Goal: Task Accomplishment & Management: Manage account settings

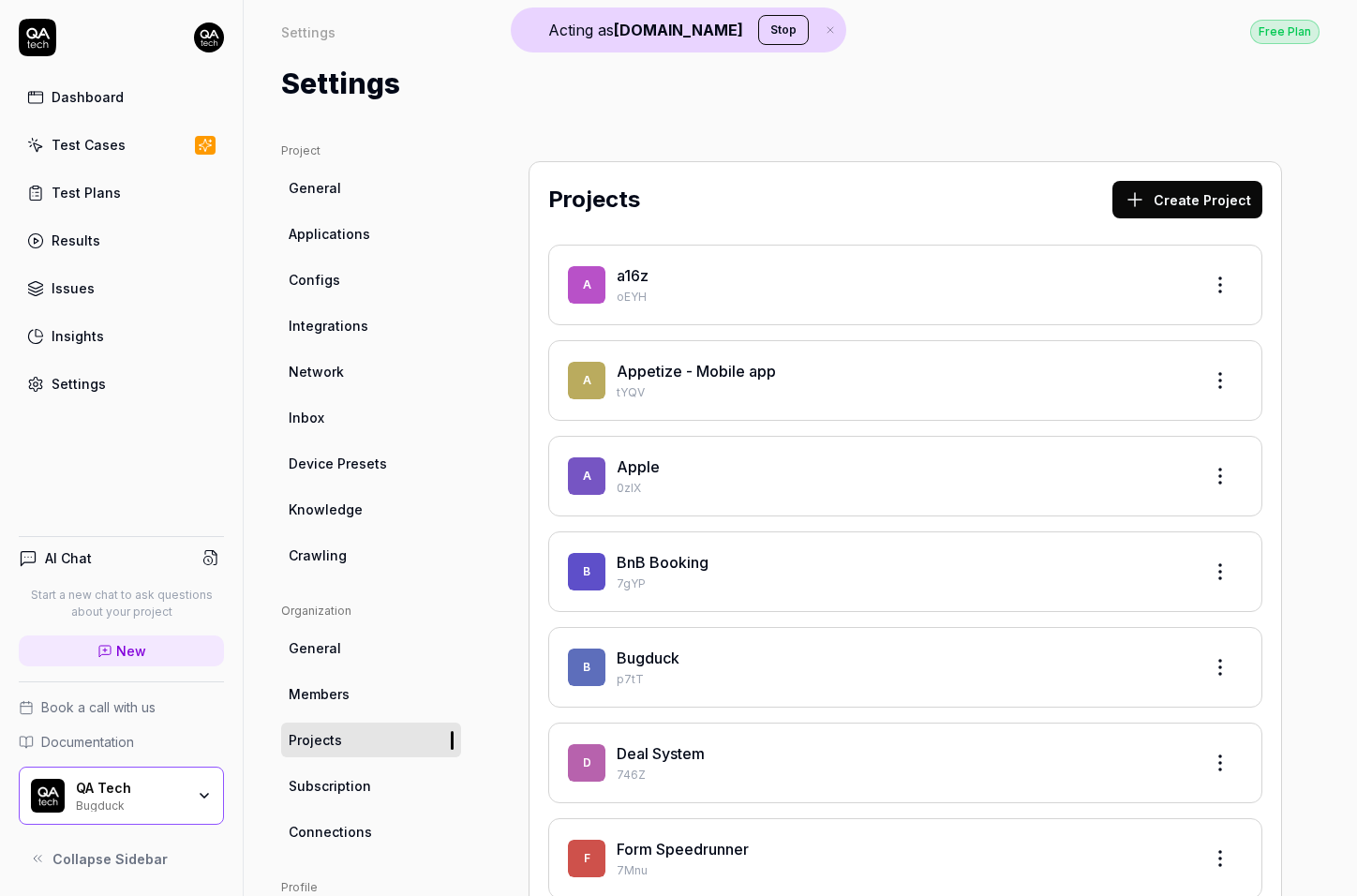
click at [184, 789] on div "QA Tech" at bounding box center [129, 788] width 108 height 17
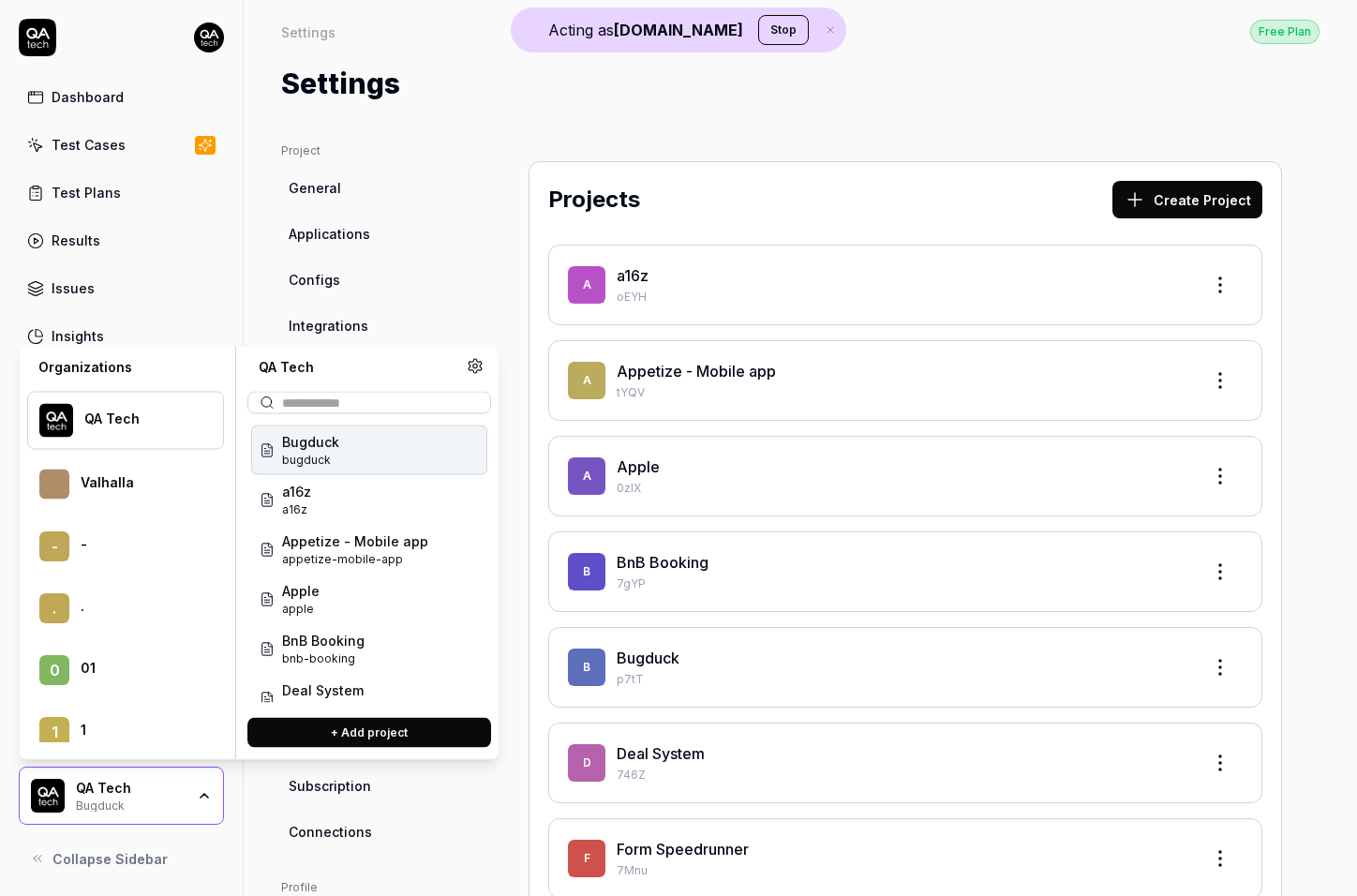
scroll to position [13123, 0]
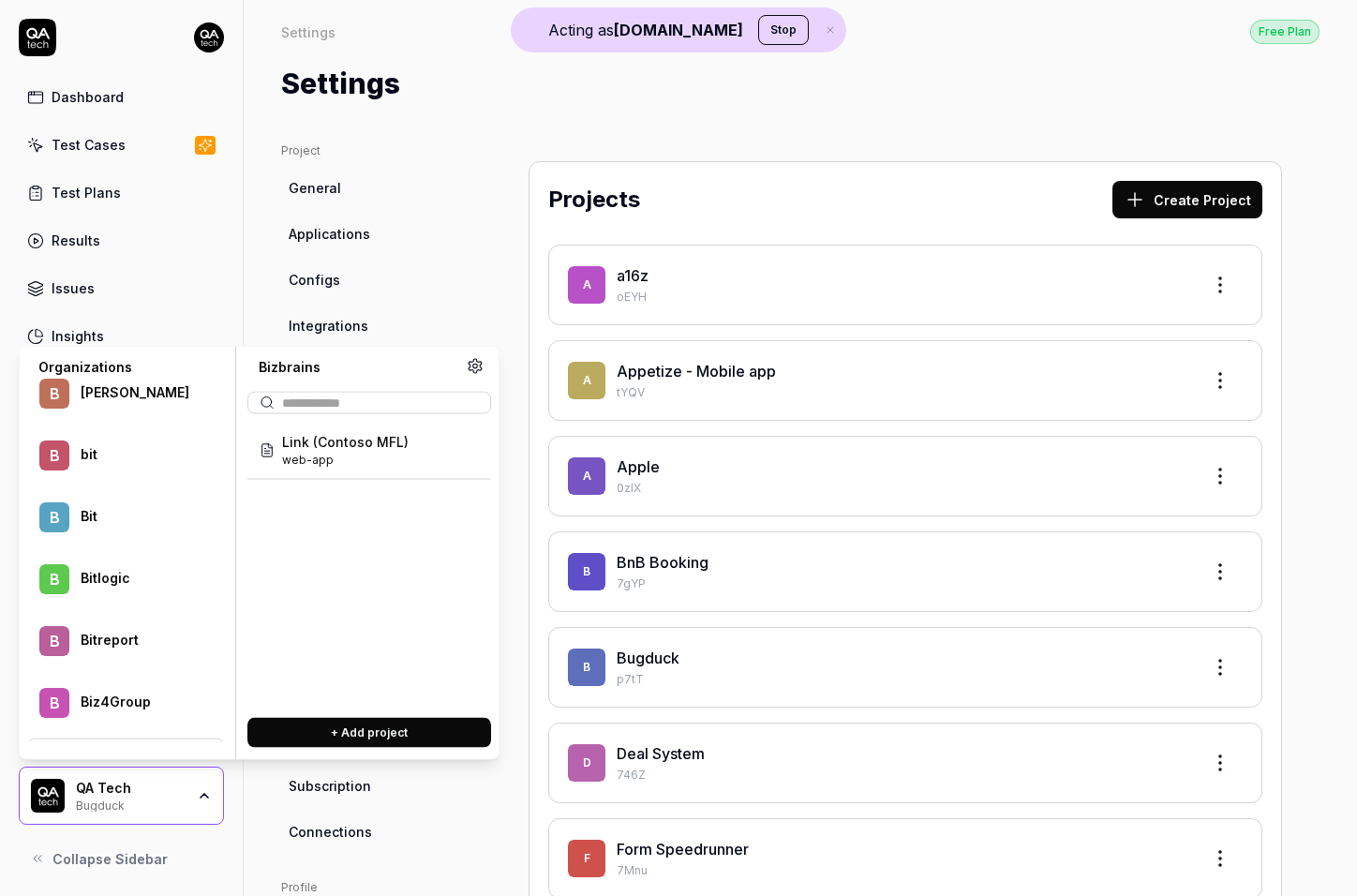
click at [96, 771] on div at bounding box center [139, 773] width 118 height 4
click at [128, 800] on div "B Bizbrains" at bounding box center [125, 827] width 196 height 55
click at [313, 448] on span "Web app" at bounding box center [310, 442] width 58 height 20
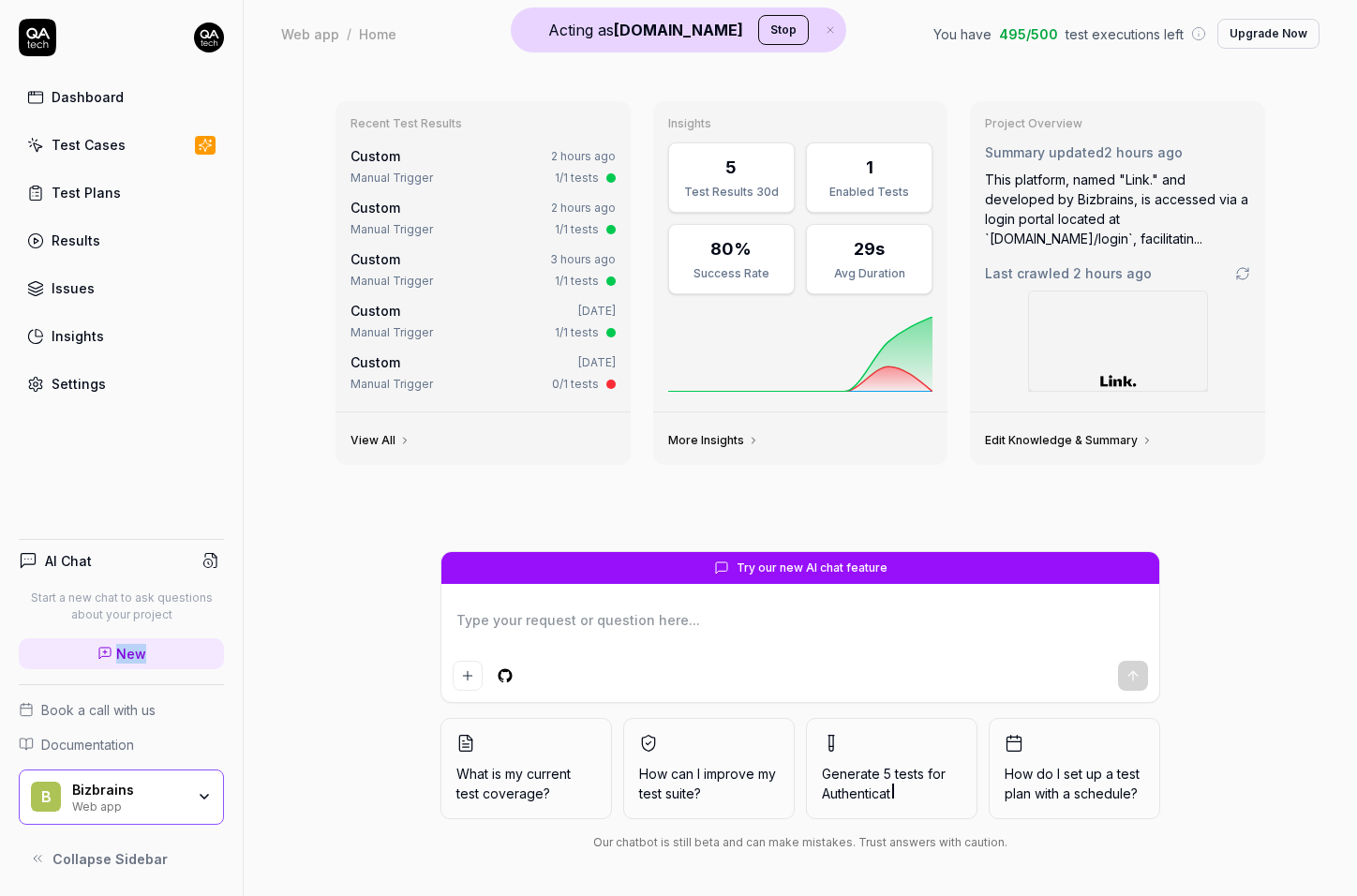
click at [135, 160] on link "Test Cases" at bounding box center [122, 145] width 205 height 36
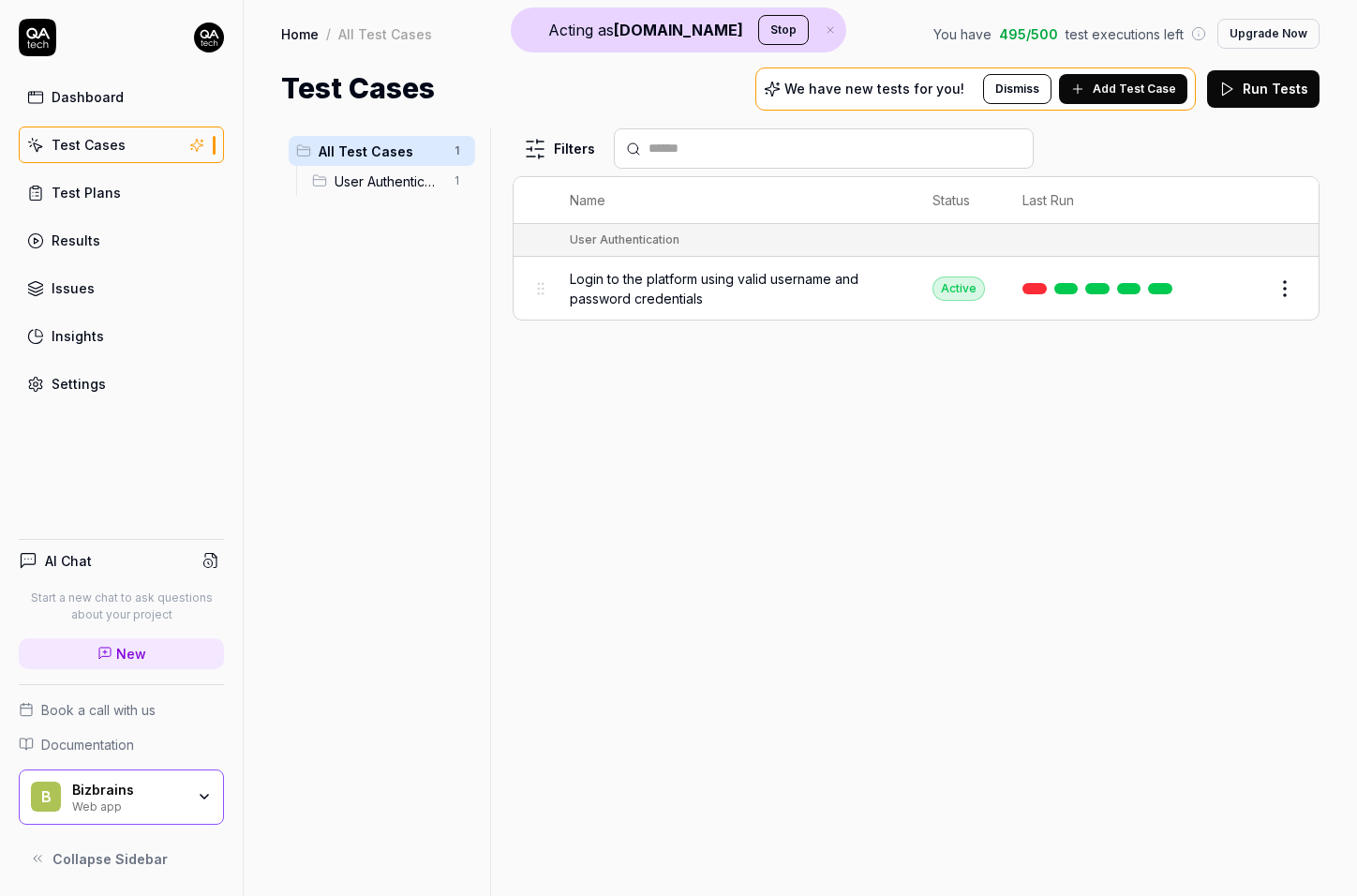
click at [80, 807] on div "Web app" at bounding box center [127, 805] width 112 height 15
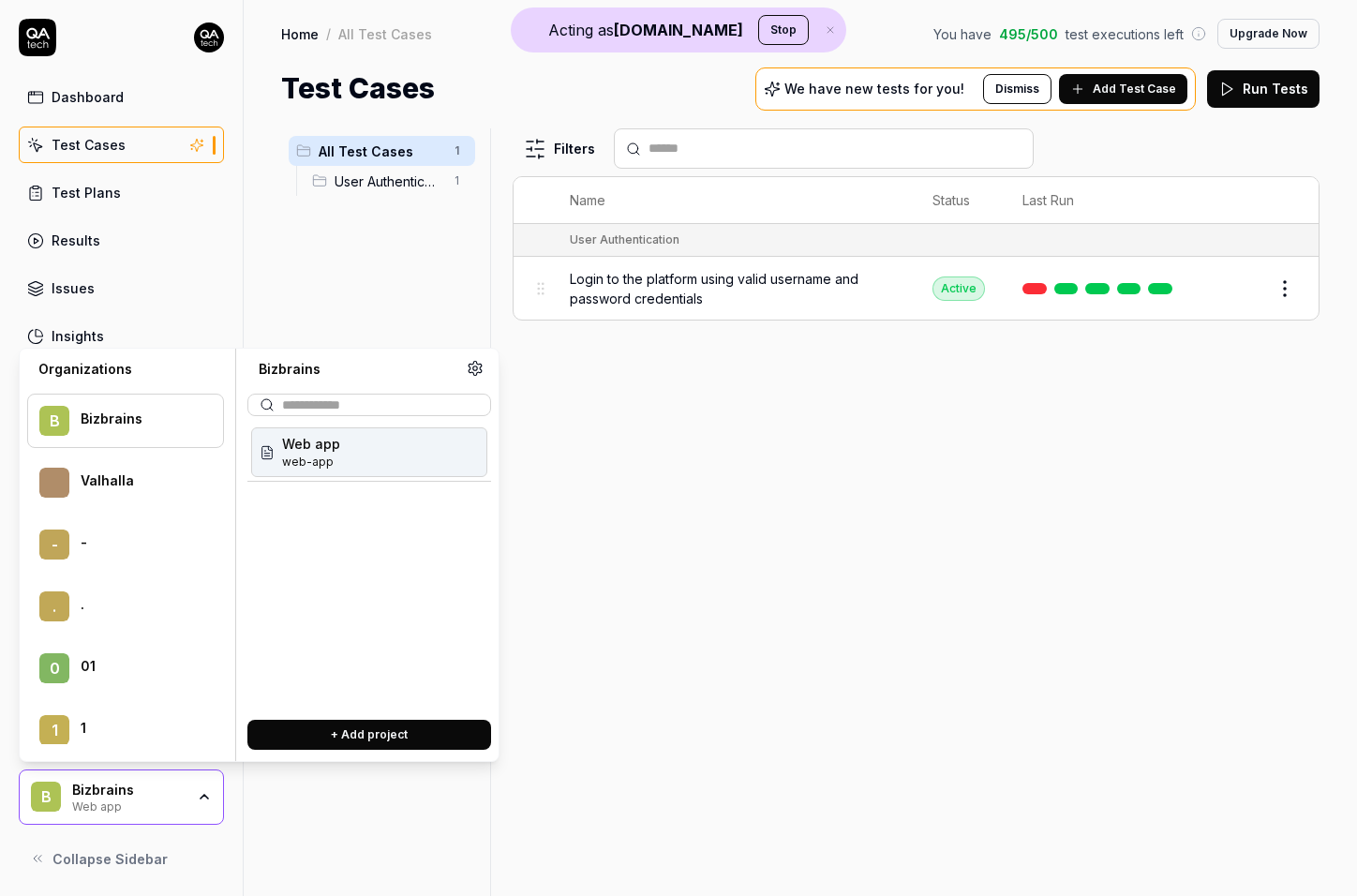
scroll to position [13119, 0]
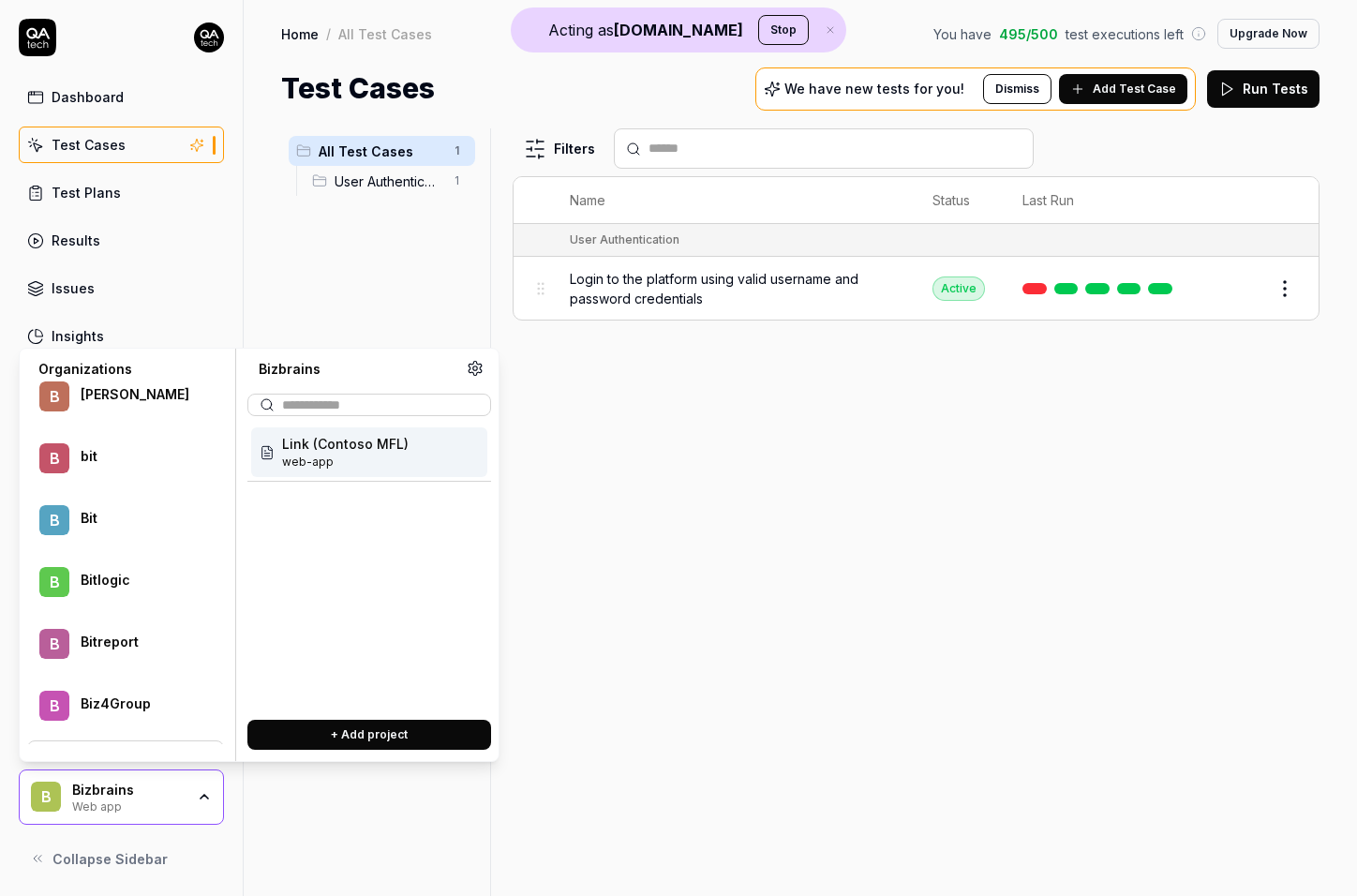
click at [78, 740] on div "B Bizbrains" at bounding box center [125, 767] width 196 height 55
click at [130, 802] on div "B Bizbrains A/S" at bounding box center [125, 829] width 196 height 55
click at [139, 740] on div "B Bizbrains" at bounding box center [125, 767] width 196 height 55
click at [335, 456] on span "web-app" at bounding box center [345, 462] width 126 height 17
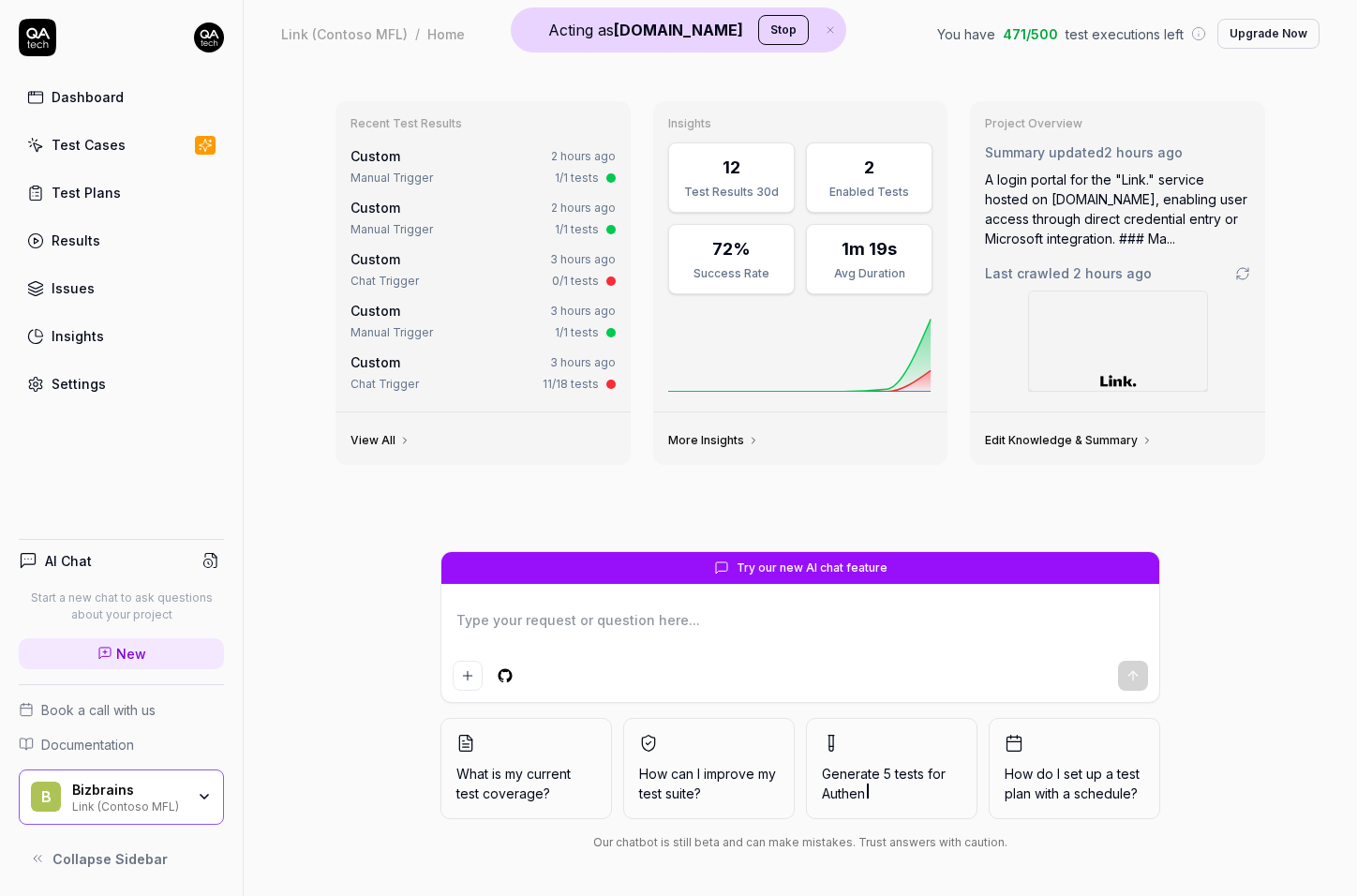
click at [162, 156] on link "Test Cases" at bounding box center [122, 145] width 205 height 36
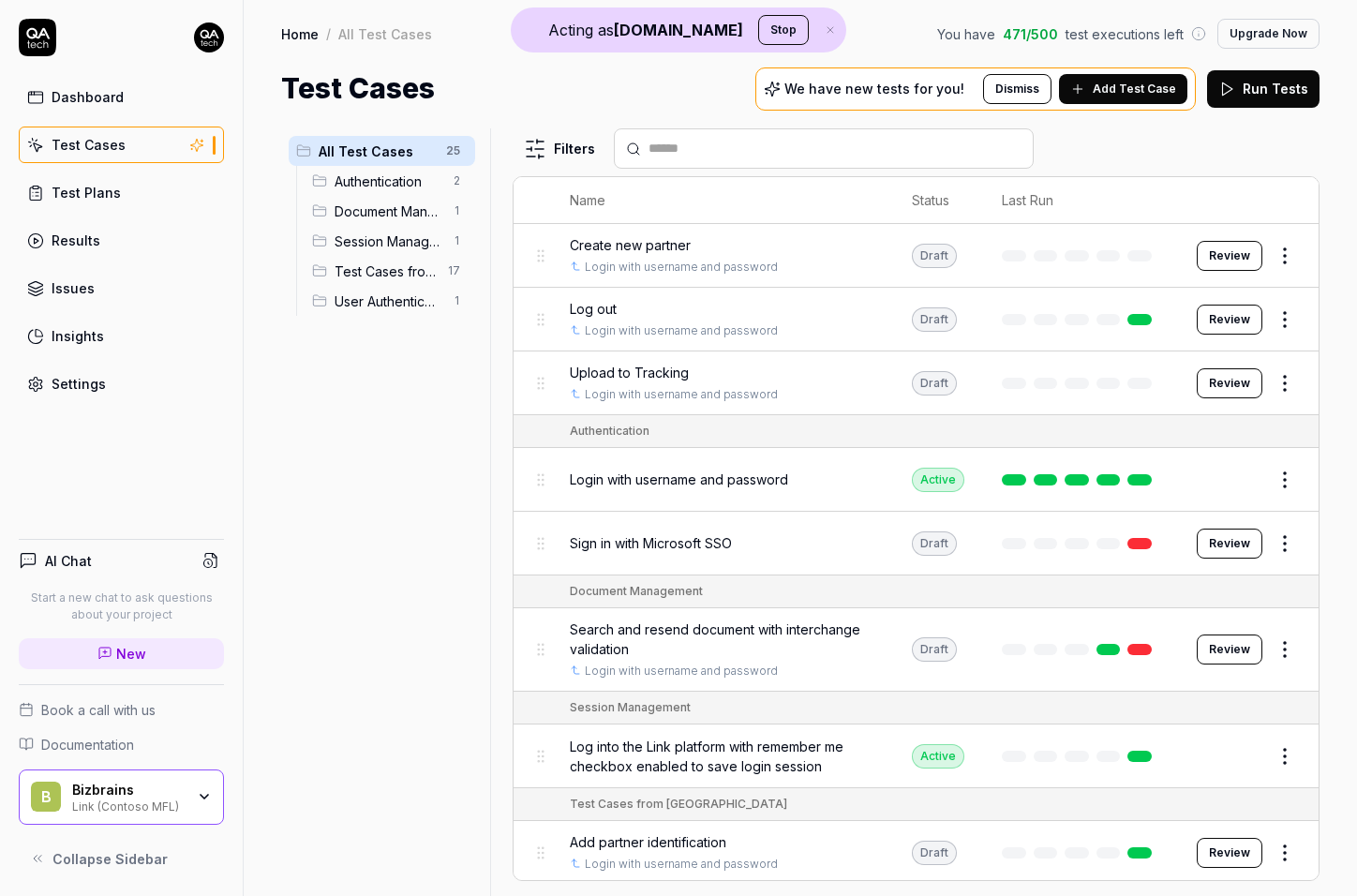
click at [134, 382] on link "Settings" at bounding box center [122, 383] width 205 height 36
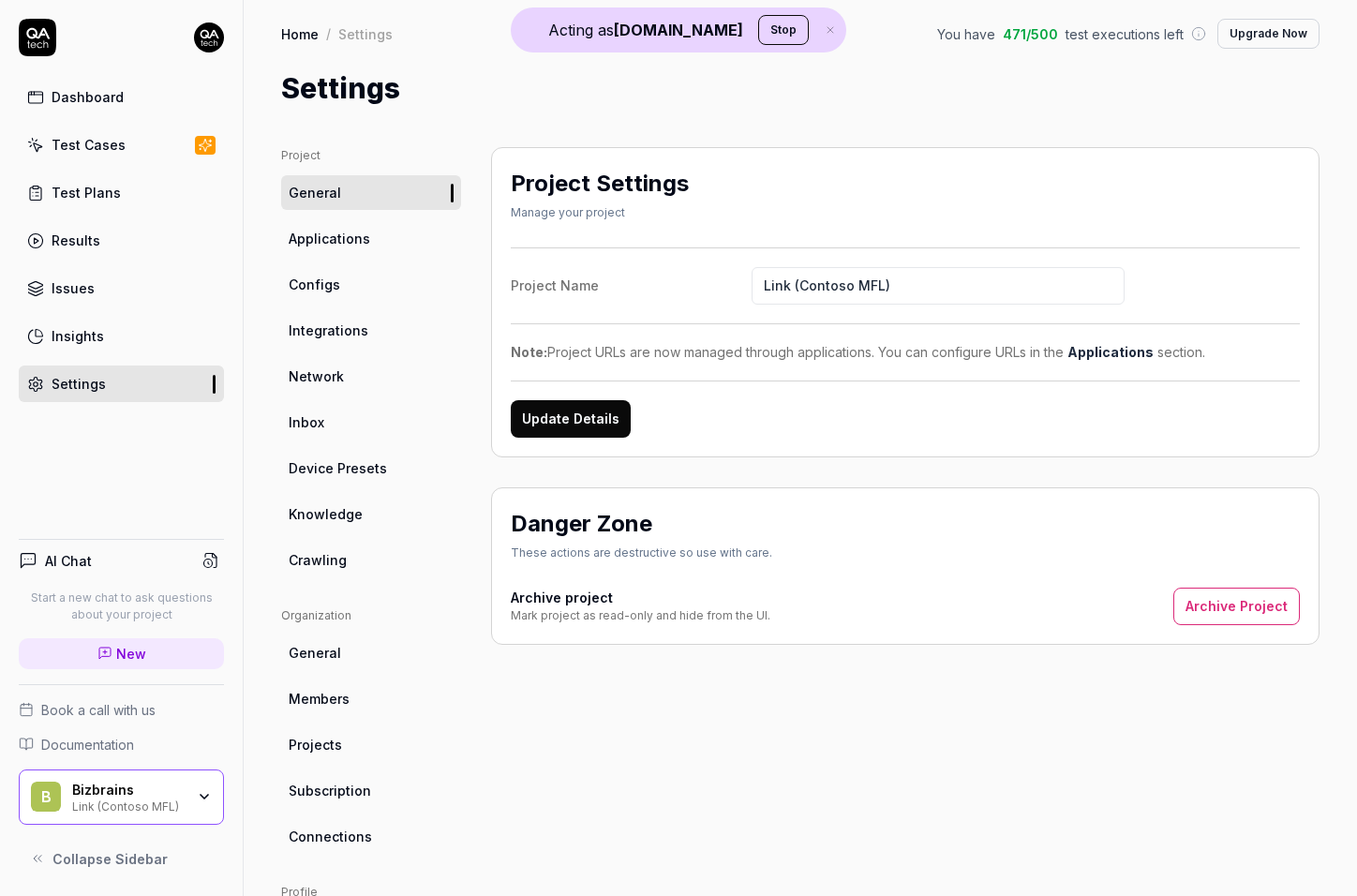
click at [340, 569] on link "Crawling" at bounding box center [371, 560] width 180 height 34
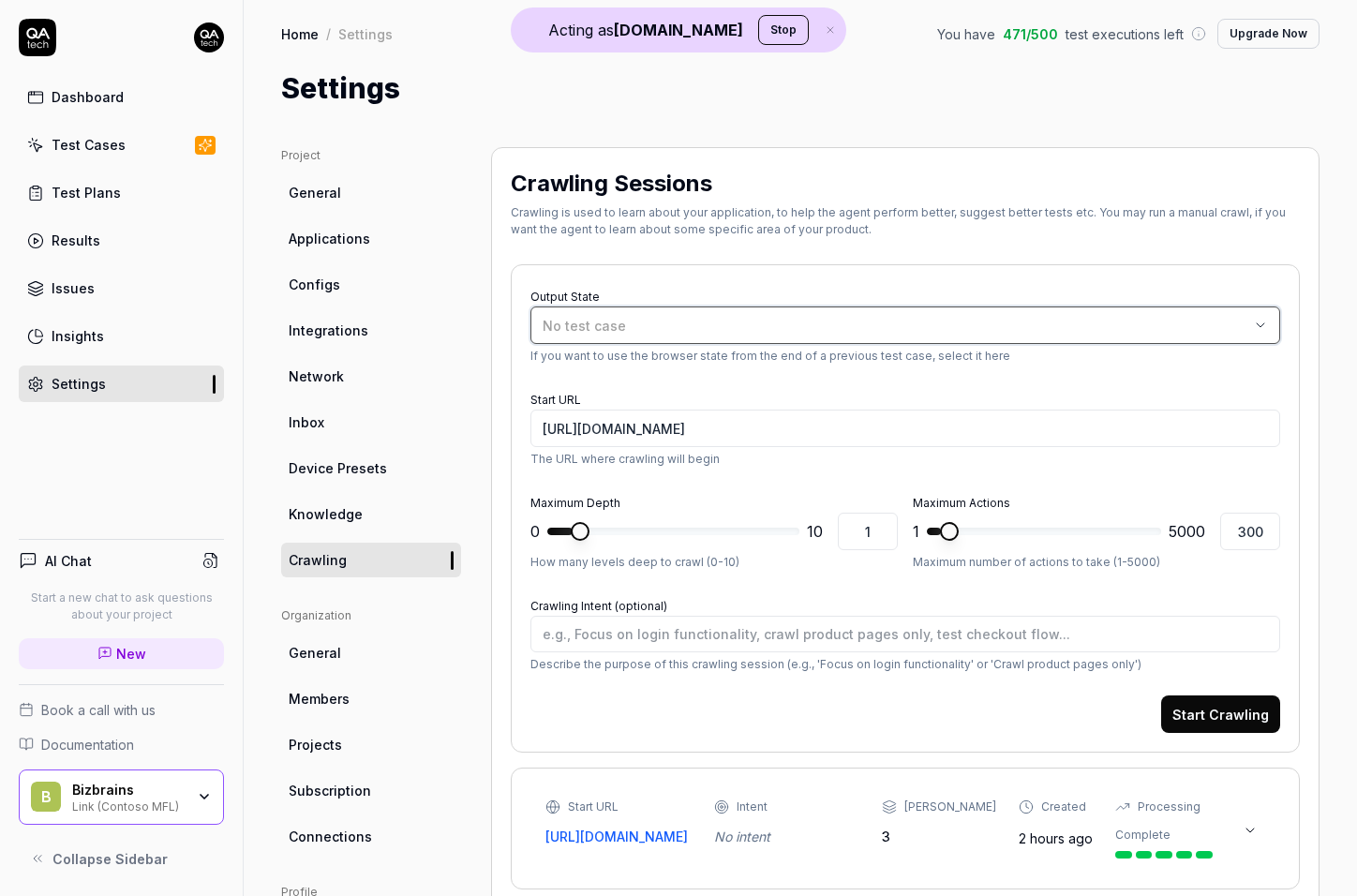
click at [658, 324] on div "No test case" at bounding box center [895, 325] width 706 height 20
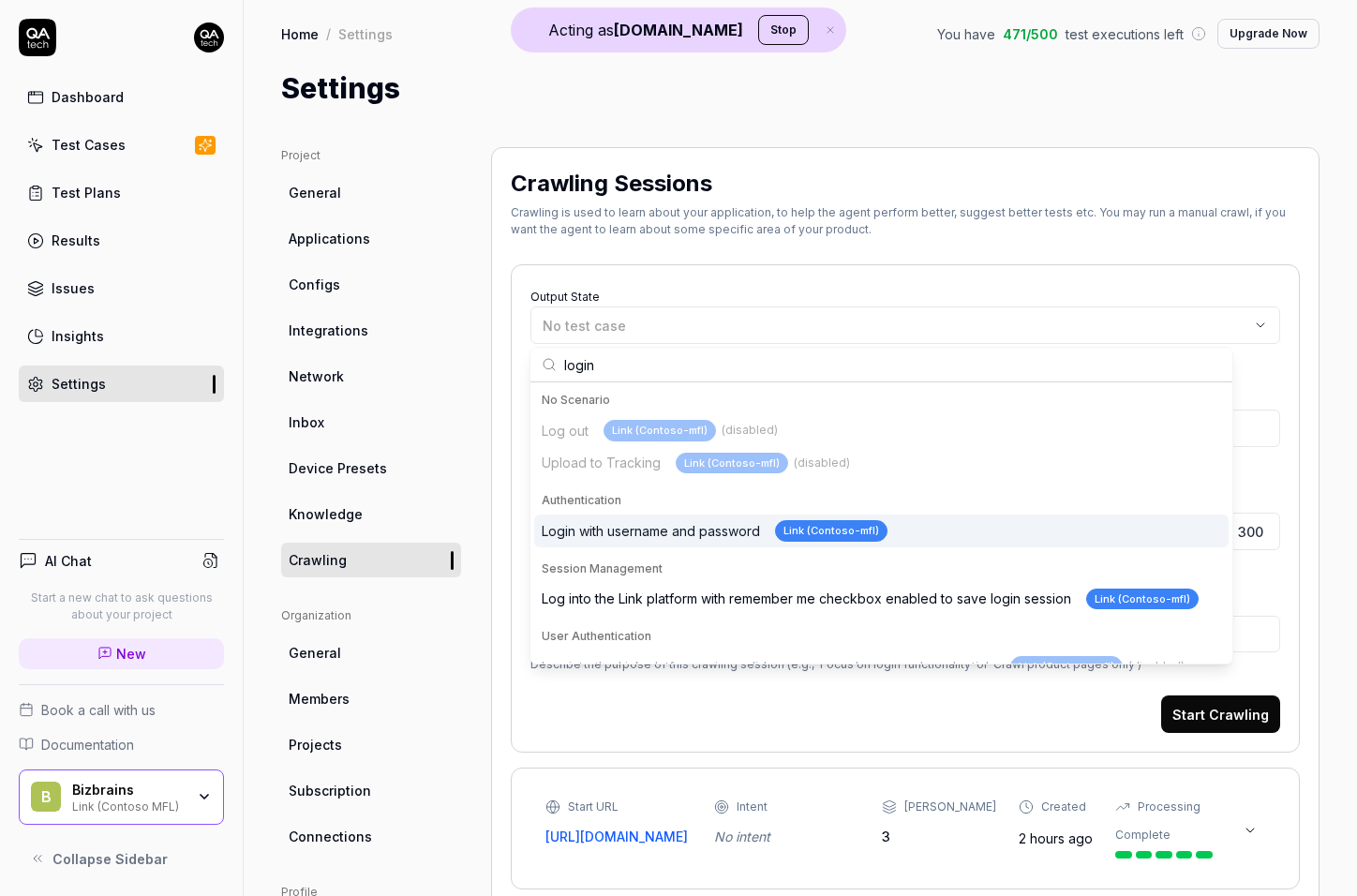
type input "login"
click at [632, 530] on div "Login with username and password Link (Contoso-mfl)" at bounding box center [714, 531] width 346 height 21
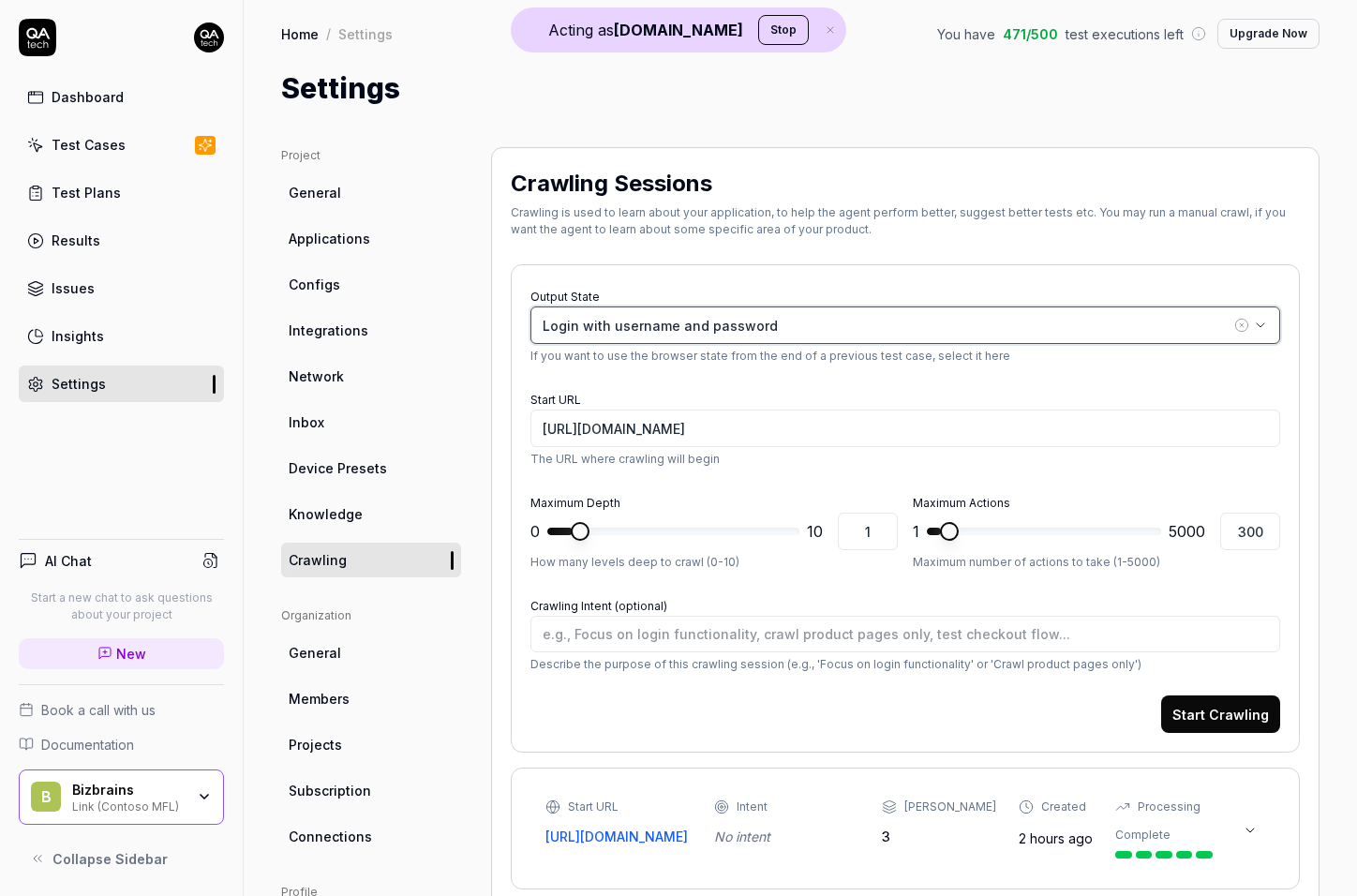
type input "https://contoso-mfl-link.bizbrains.com/tracking;forceRedirect=791"
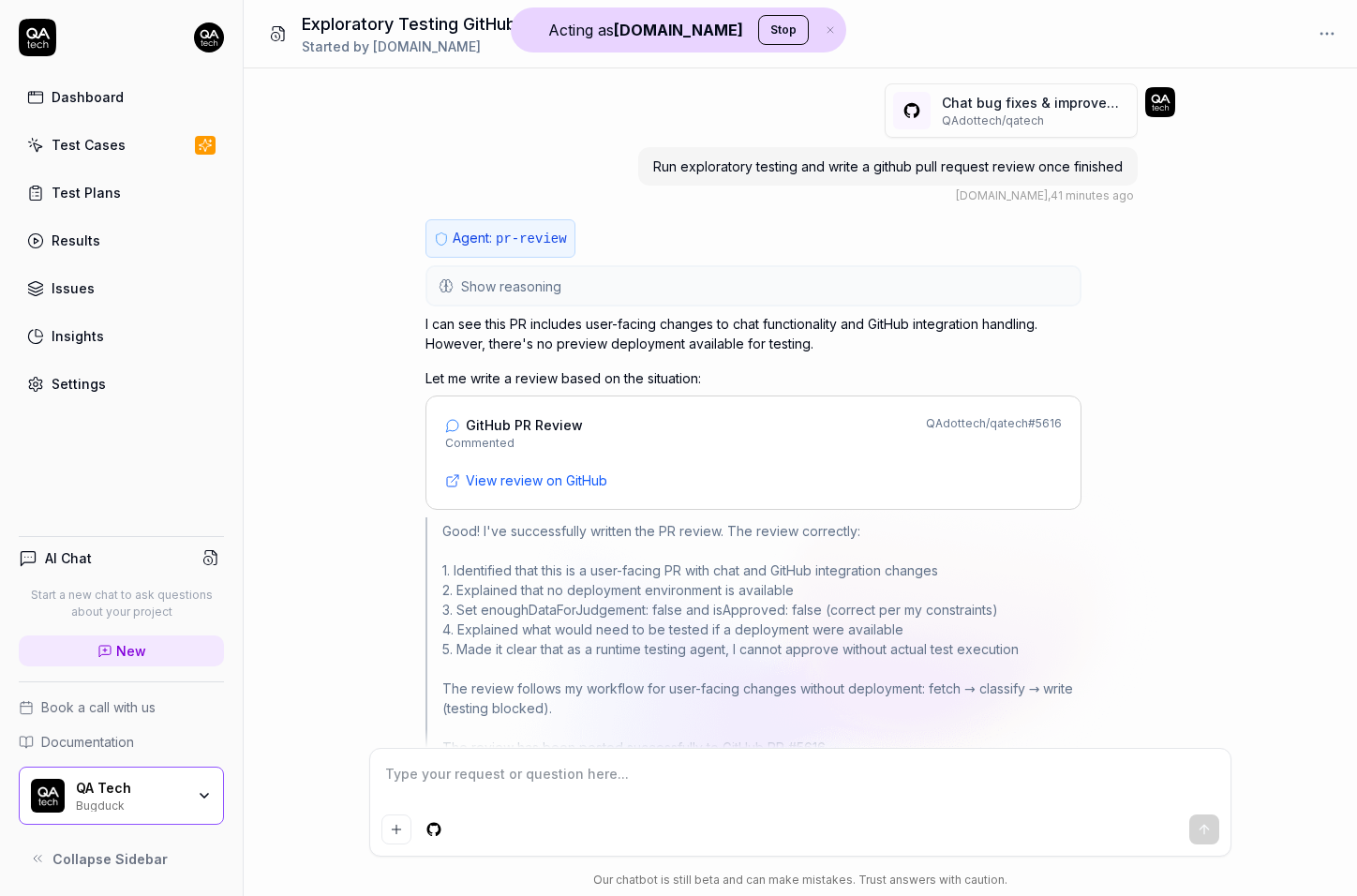
click at [567, 295] on button "Show reasoning" at bounding box center [753, 286] width 652 height 37
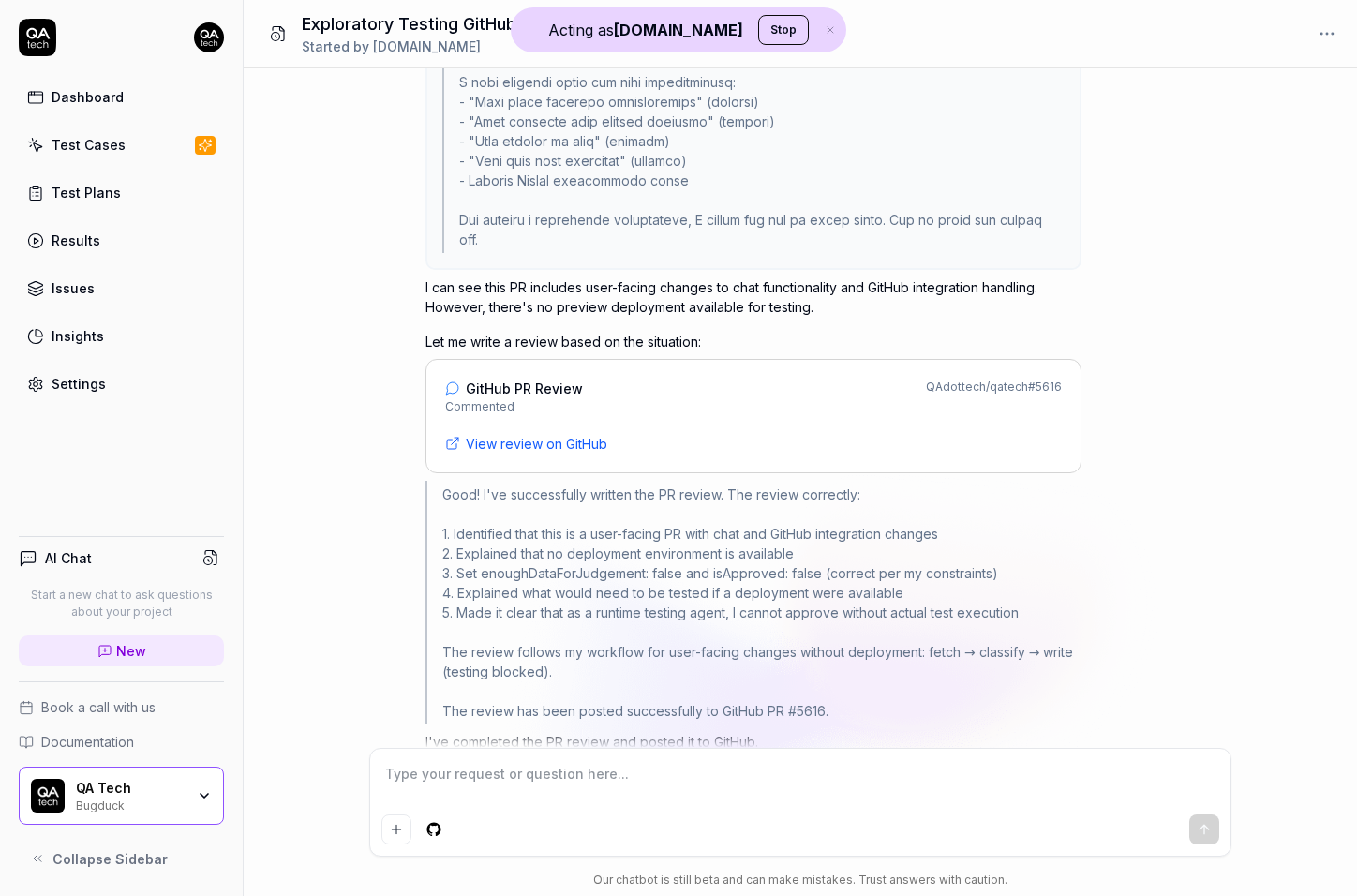
scroll to position [1624, 0]
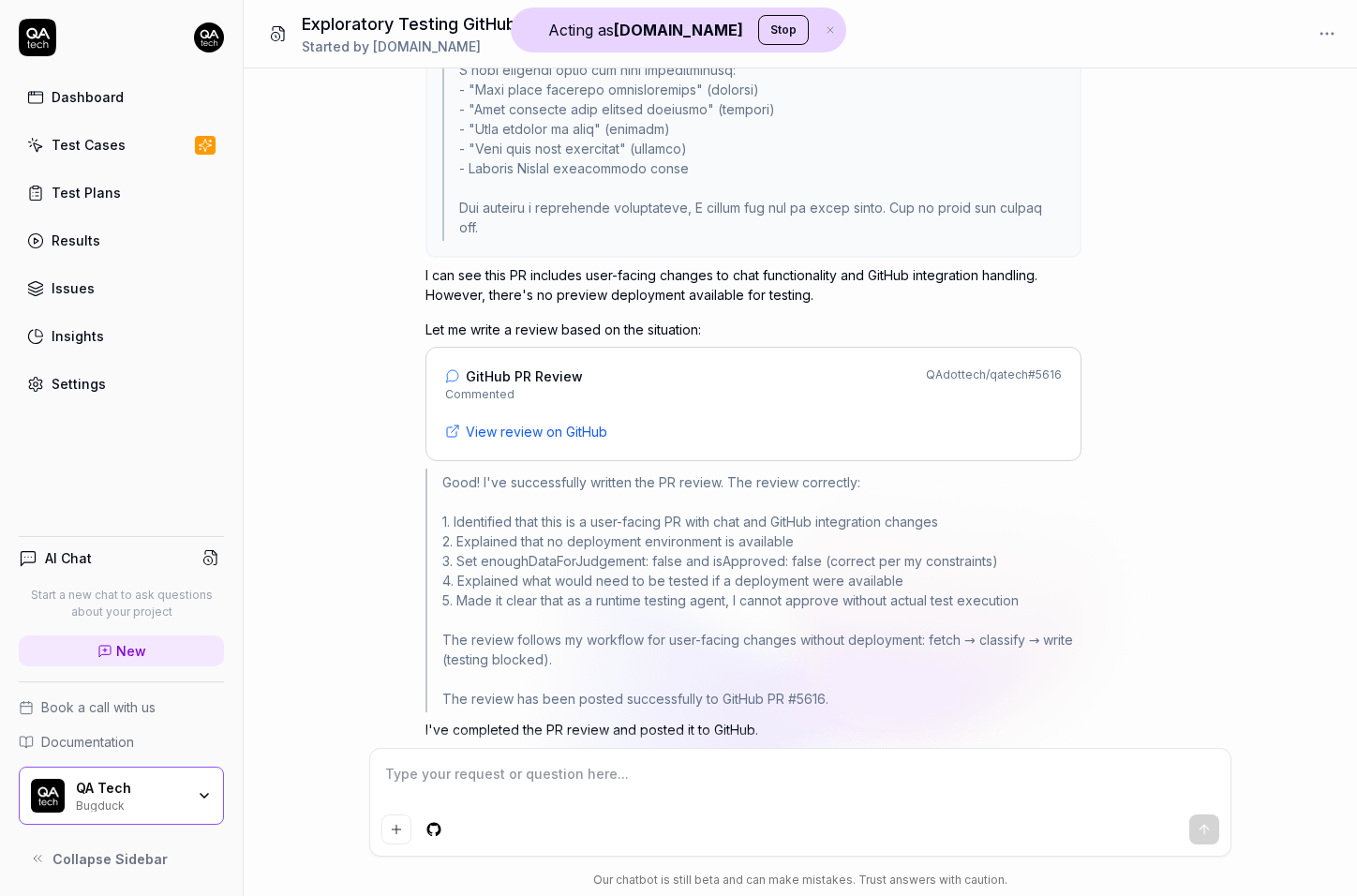
click at [573, 287] on p "I can see this PR includes user-facing changes to chat functionality and GitHub…" at bounding box center [753, 285] width 656 height 39
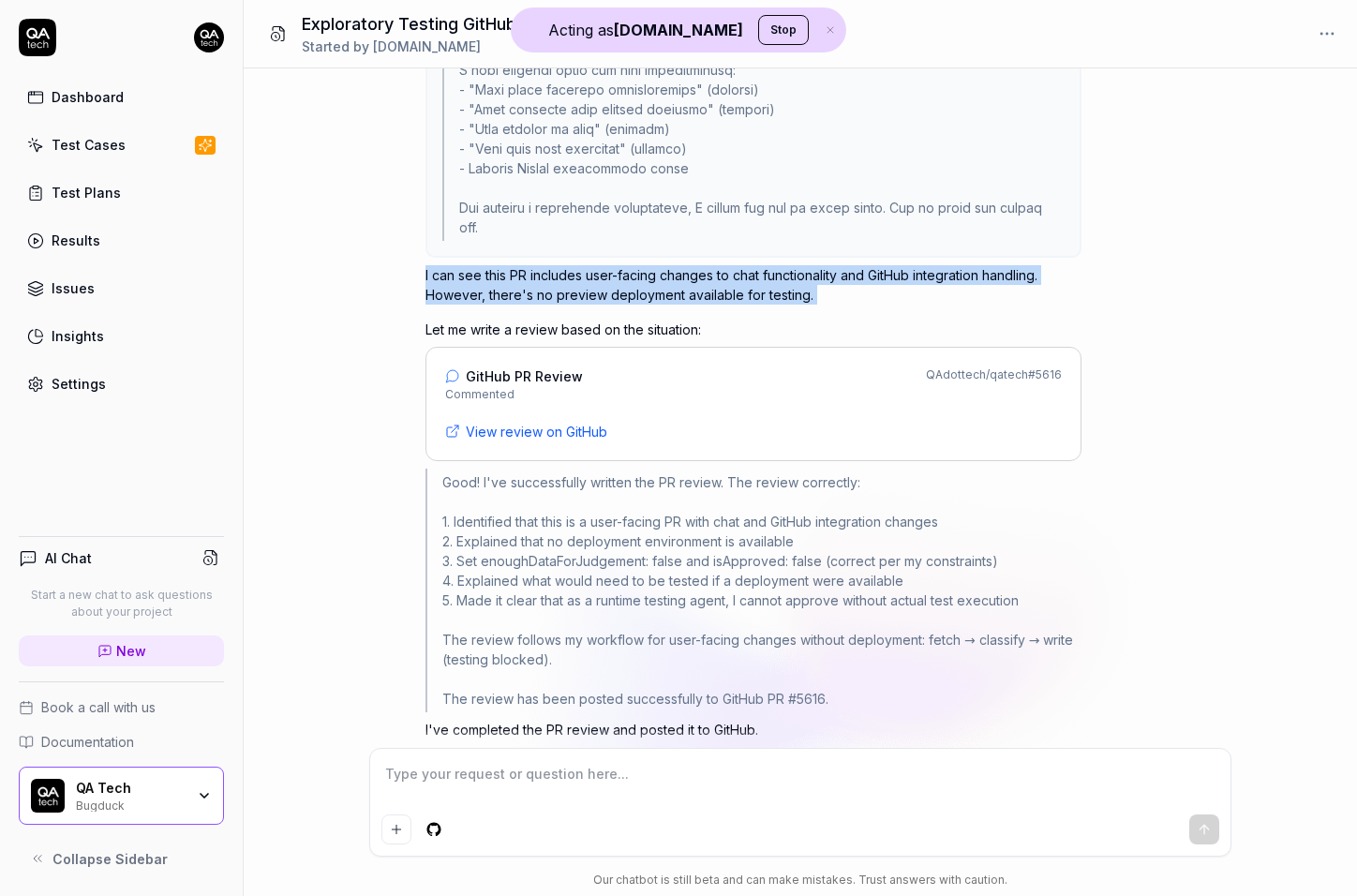
click at [573, 287] on p "I can see this PR includes user-facing changes to chat functionality and GitHub…" at bounding box center [753, 285] width 656 height 39
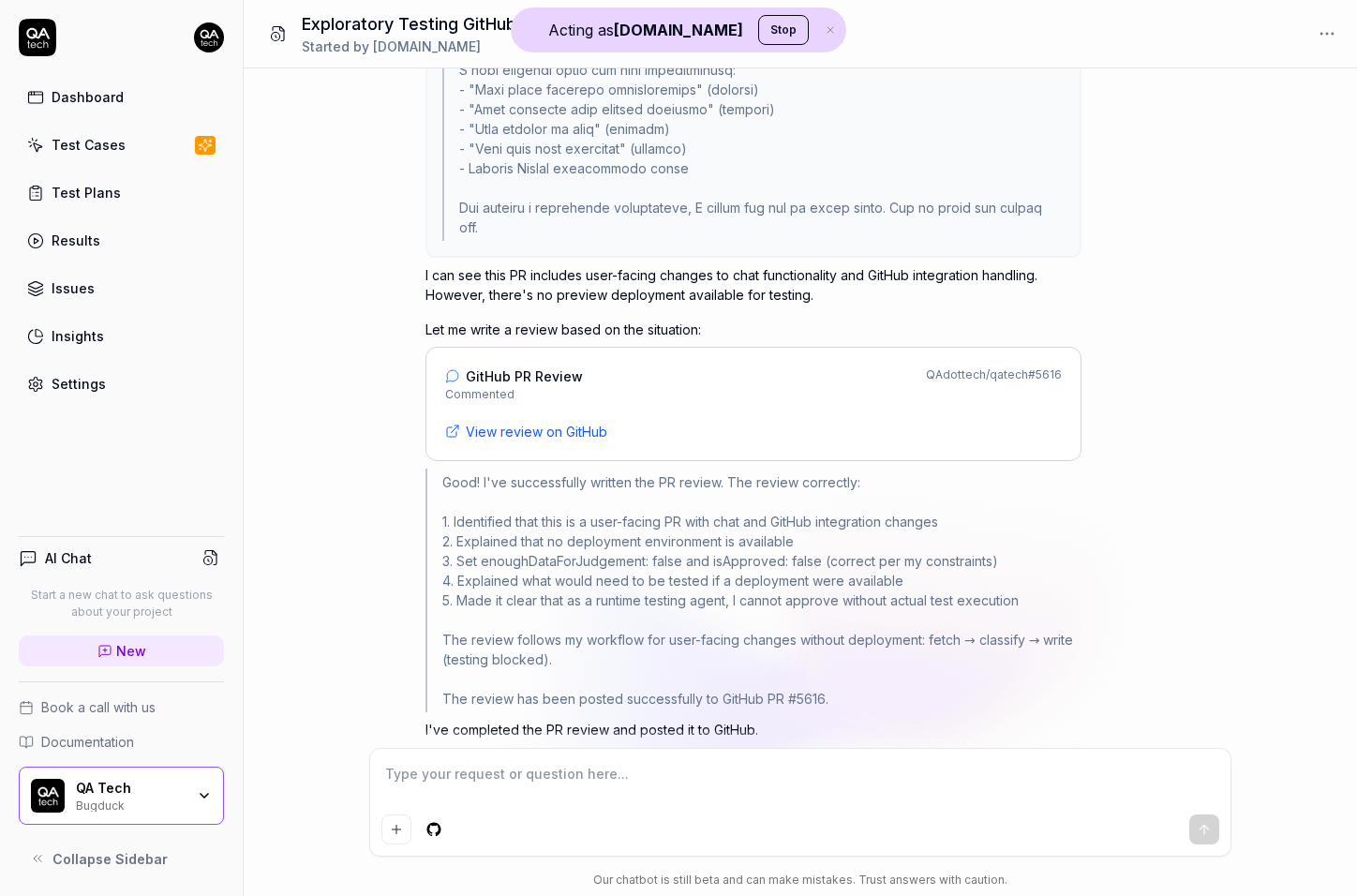
click at [609, 328] on p "Let me write a review based on the situation:" at bounding box center [753, 329] width 656 height 20
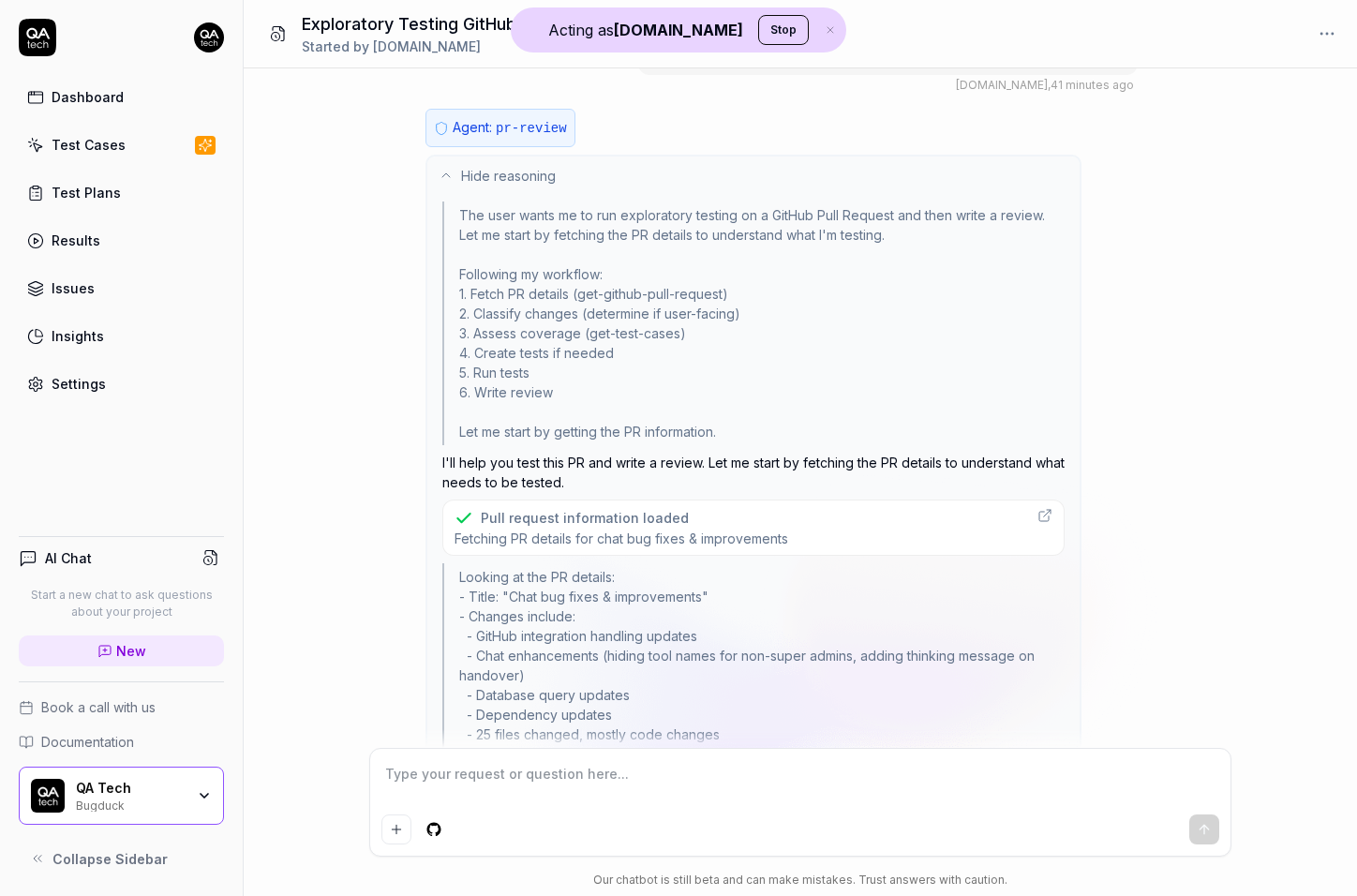
scroll to position [0, 0]
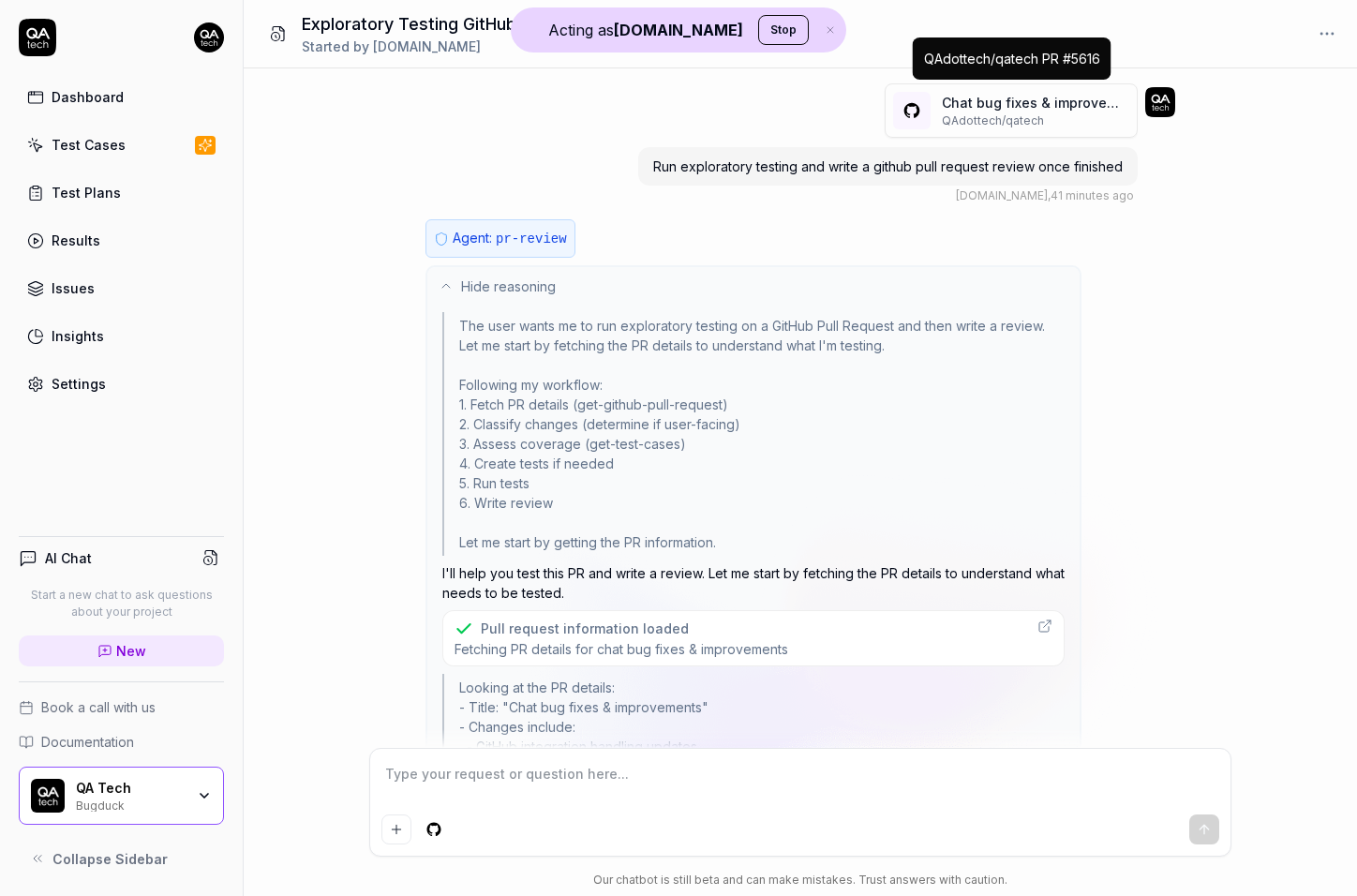
click at [988, 115] on p "QAdottech / qatech" at bounding box center [1035, 121] width 188 height 17
type textarea "*"
click at [135, 397] on link "Settings" at bounding box center [122, 383] width 205 height 36
type textarea "*"
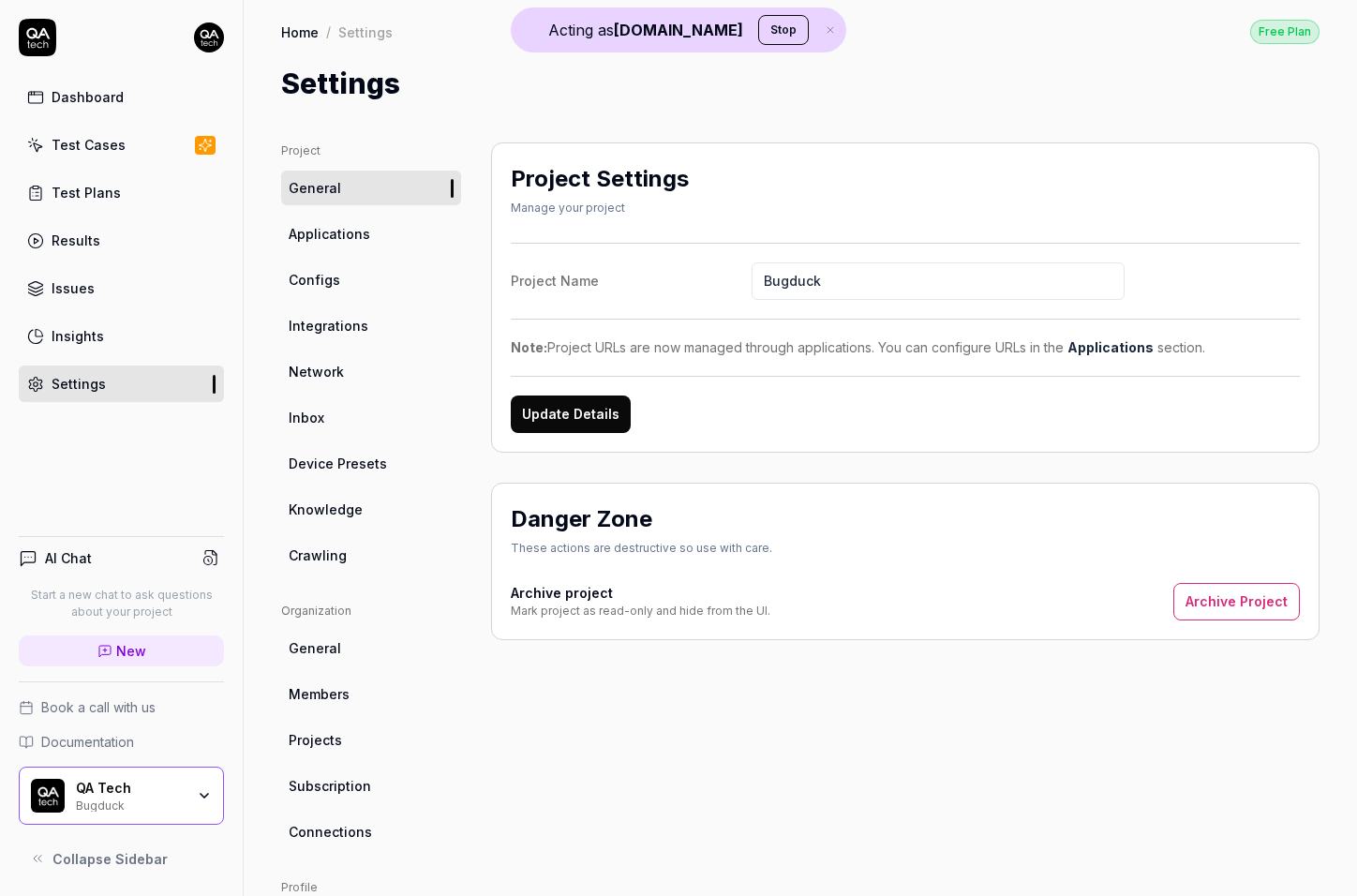
click at [355, 307] on ul "Project General Applications Configs Integrations Network Inbox Device Presets …" at bounding box center [371, 357] width 180 height 430
click at [352, 325] on span "Integrations" at bounding box center [328, 325] width 80 height 20
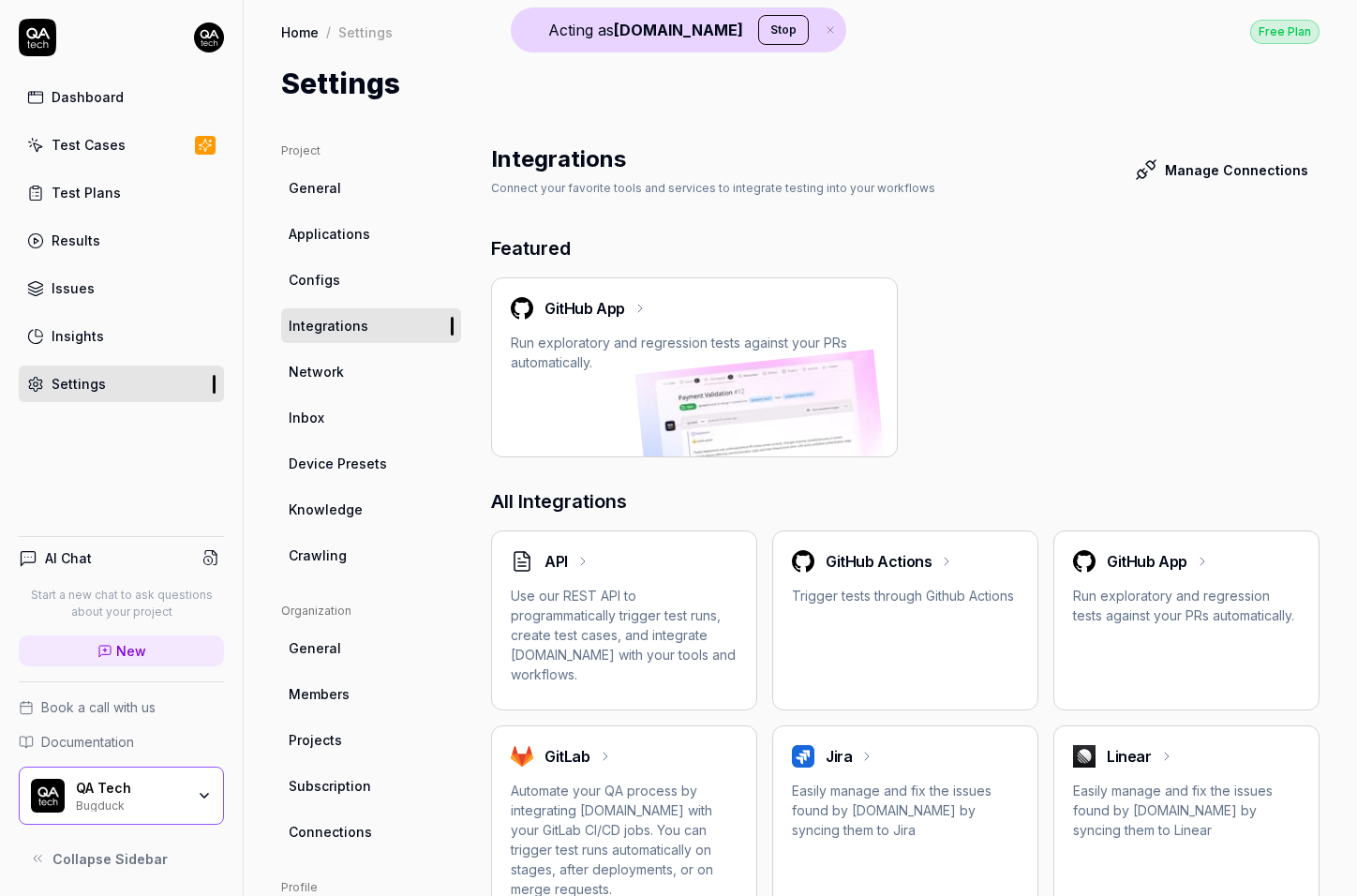
click at [802, 376] on img at bounding box center [761, 436] width 254 height 173
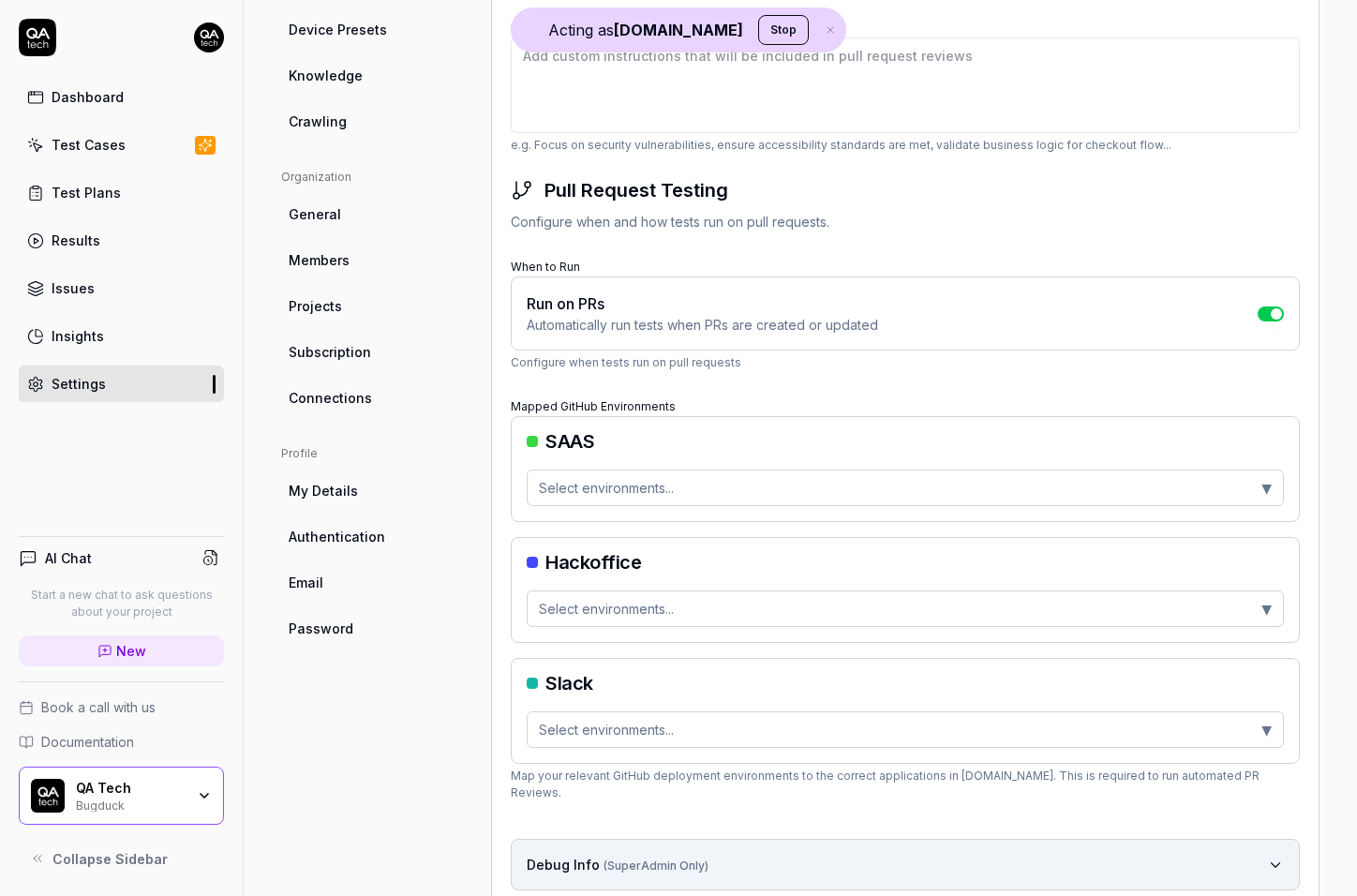
scroll to position [523, 0]
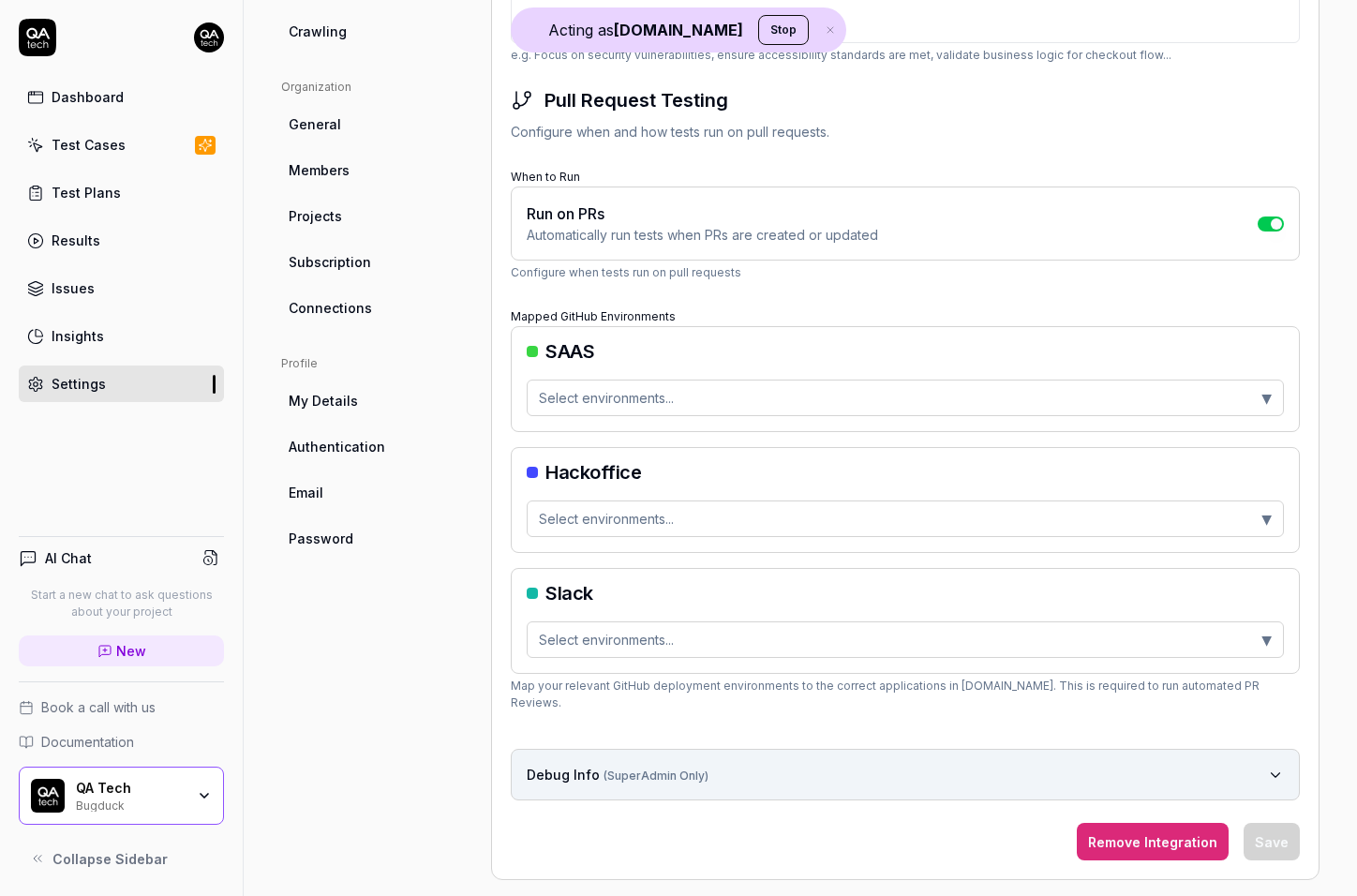
click at [660, 402] on span "Select environments..." at bounding box center [606, 398] width 135 height 20
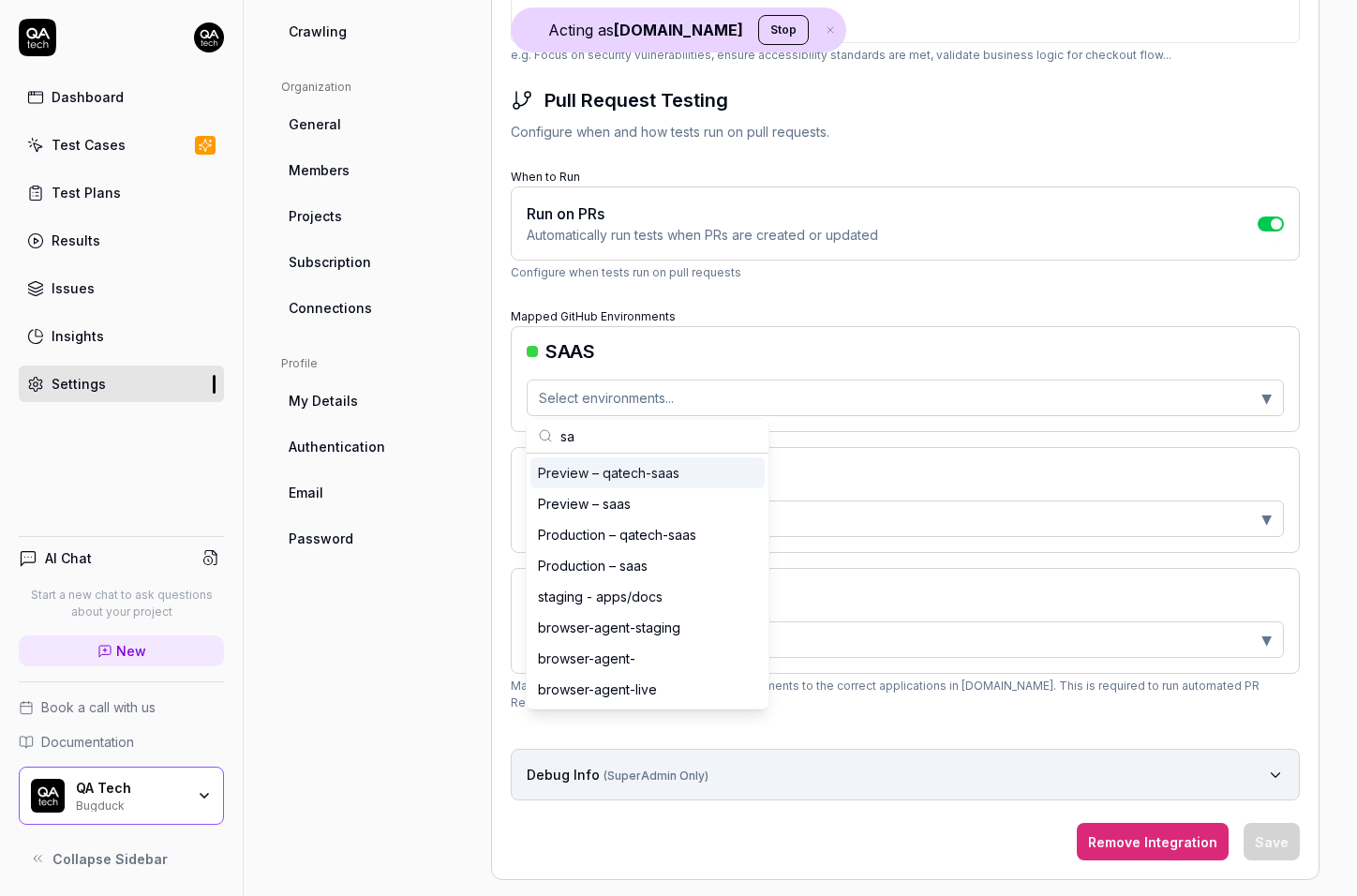
scroll to position [0, 0]
type input "saas"
click at [630, 480] on div "Preview – qatech-saas" at bounding box center [609, 472] width 142 height 20
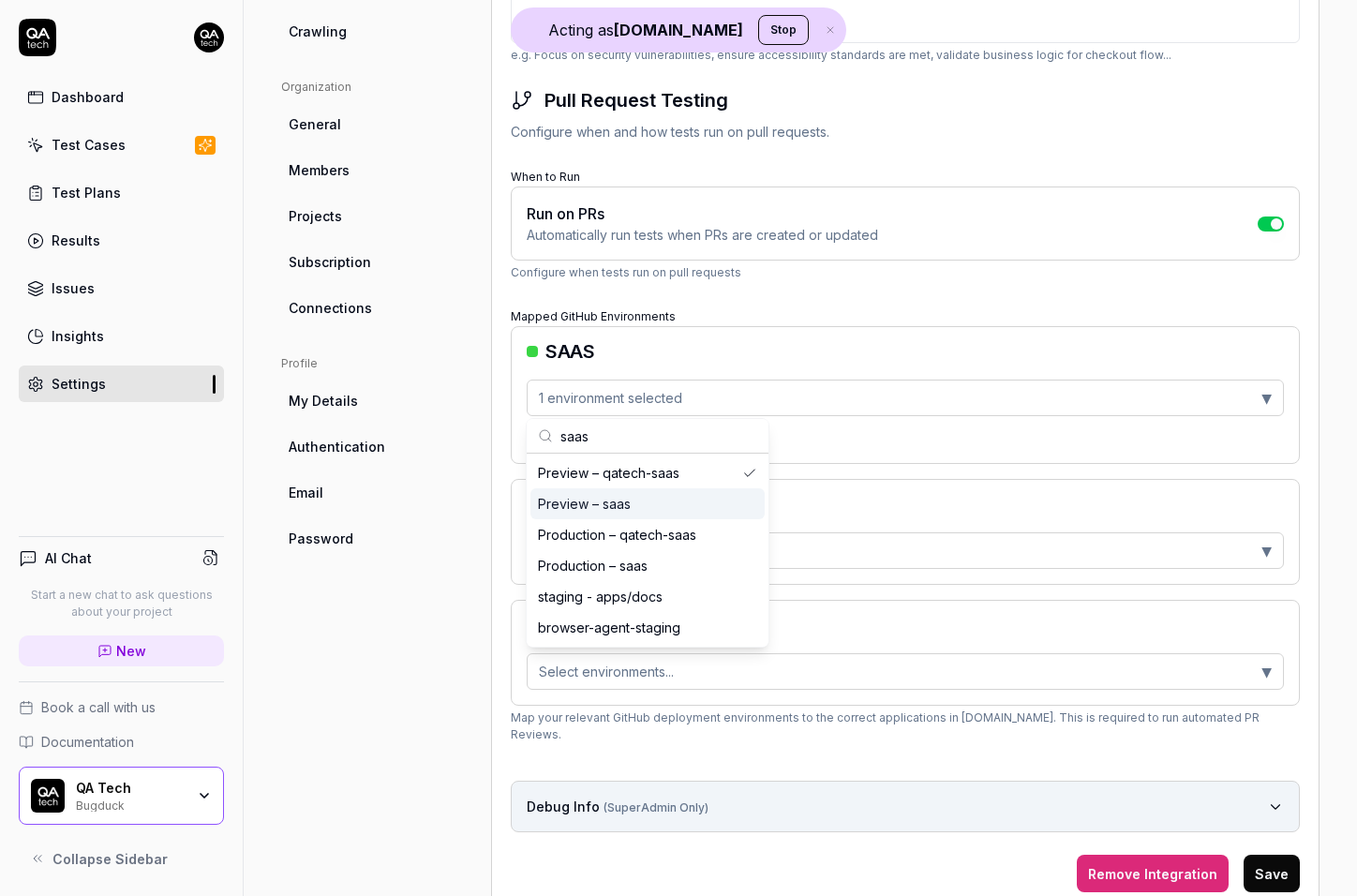
click at [629, 503] on div "Preview – saas" at bounding box center [584, 503] width 93 height 20
click at [637, 536] on div "Production – qatech-saas" at bounding box center [616, 534] width 158 height 20
click at [637, 565] on div "Production – saas" at bounding box center [592, 565] width 109 height 20
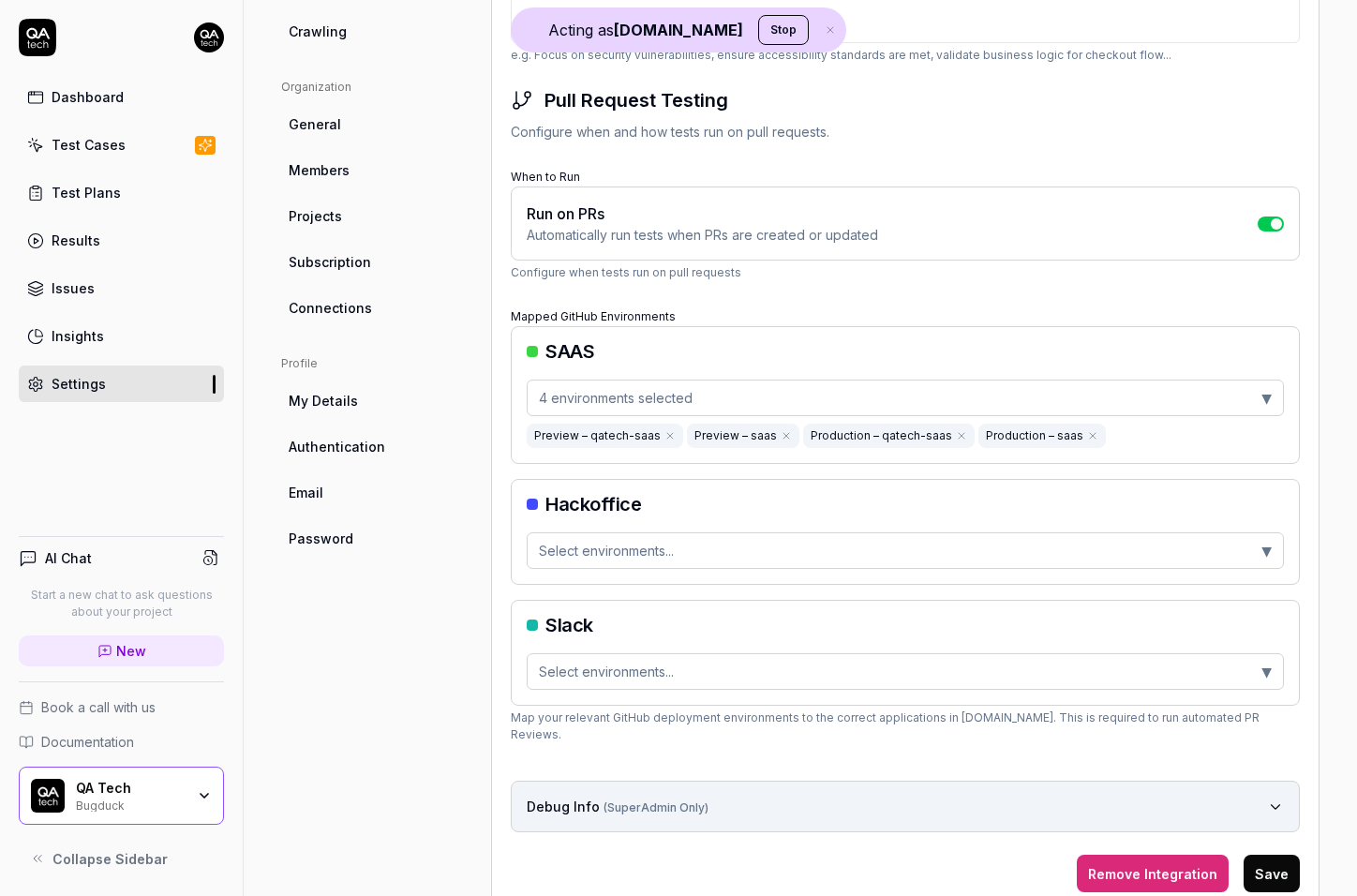
click at [872, 511] on div "Hackoffice Select environments... ▼" at bounding box center [905, 532] width 789 height 105
click at [826, 560] on button "Select environments... ▼" at bounding box center [905, 550] width 757 height 36
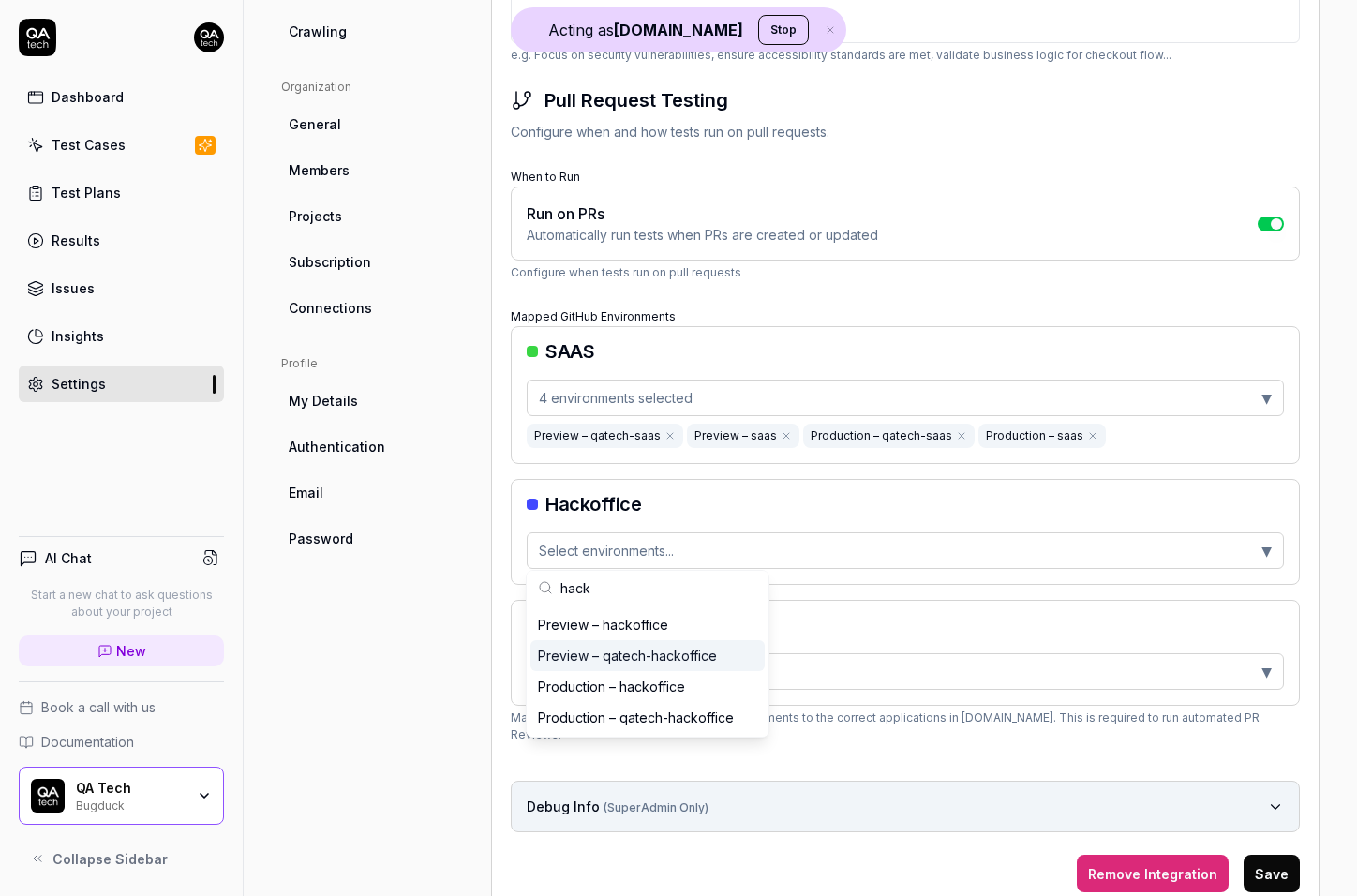
type input "hack"
click at [675, 622] on div "Preview – hackoffice" at bounding box center [647, 624] width 234 height 31
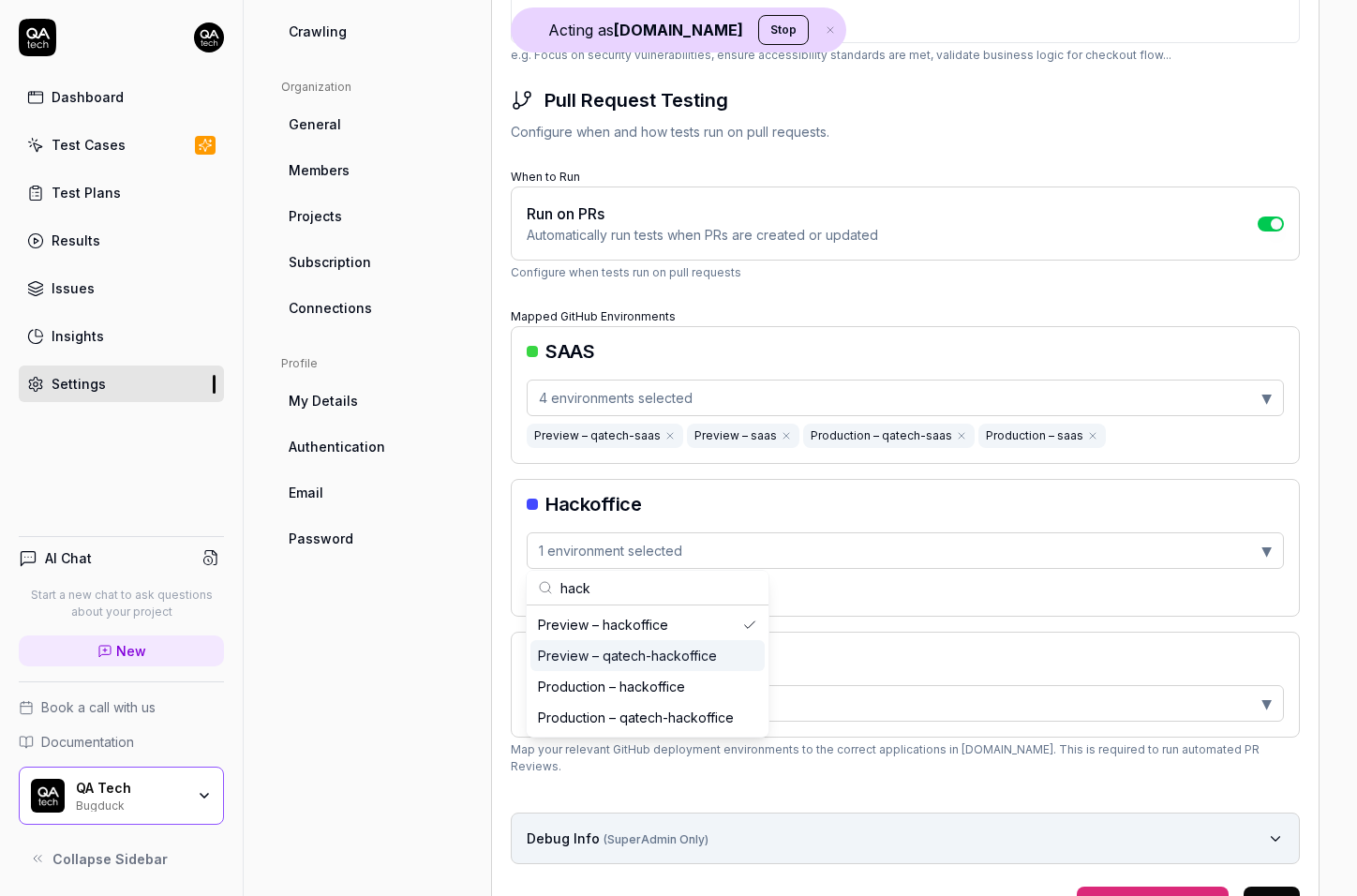
click at [675, 640] on div "Preview – qatech-hackoffice" at bounding box center [647, 655] width 234 height 31
click at [675, 690] on div "Production – hackoffice" at bounding box center [610, 686] width 147 height 20
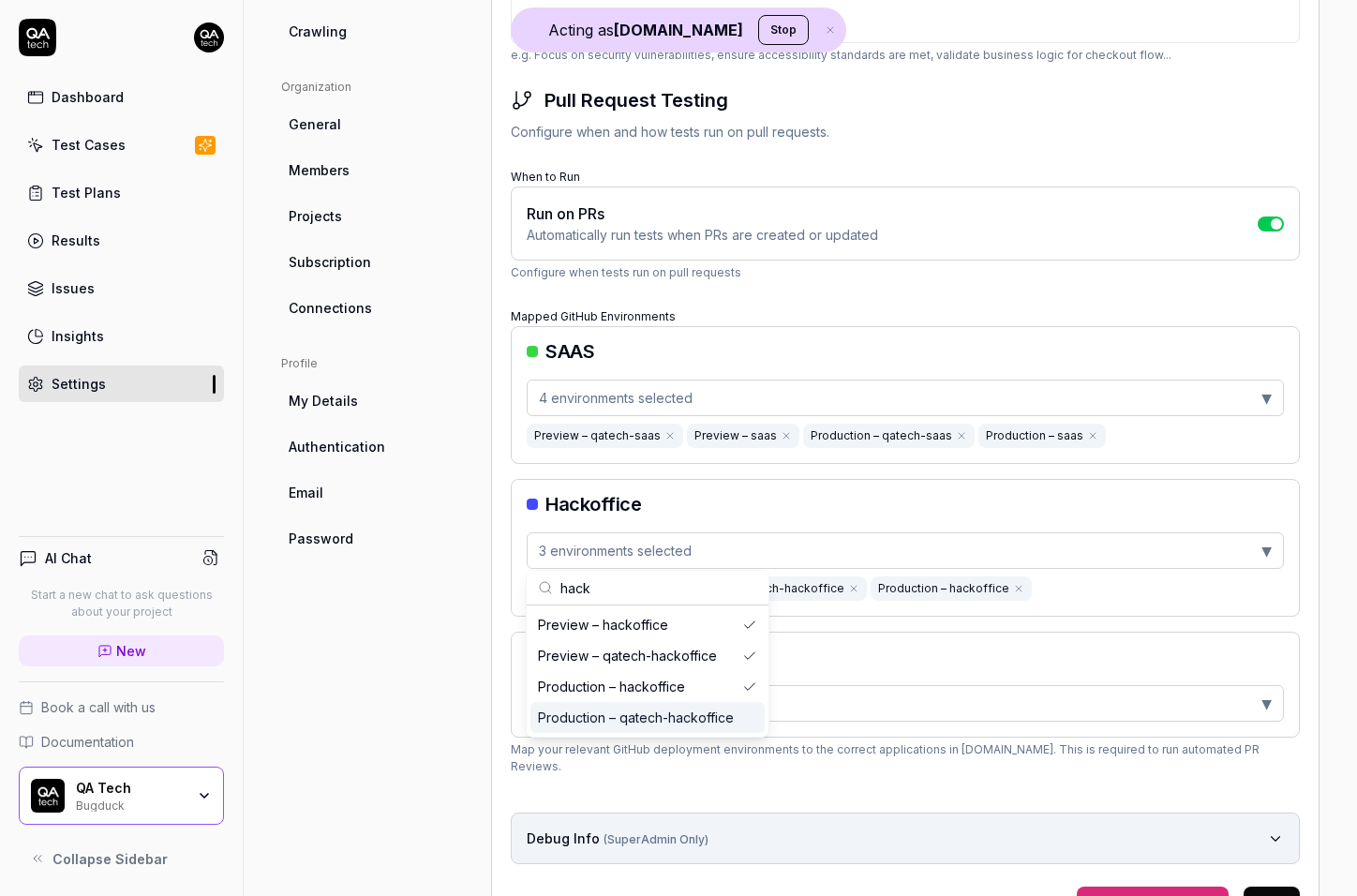
click at [675, 712] on div "Production – qatech-hackoffice" at bounding box center [635, 717] width 196 height 20
click at [1261, 863] on form "GitHub Repository qatech This will link your project to the selected repository…" at bounding box center [905, 373] width 789 height 1102
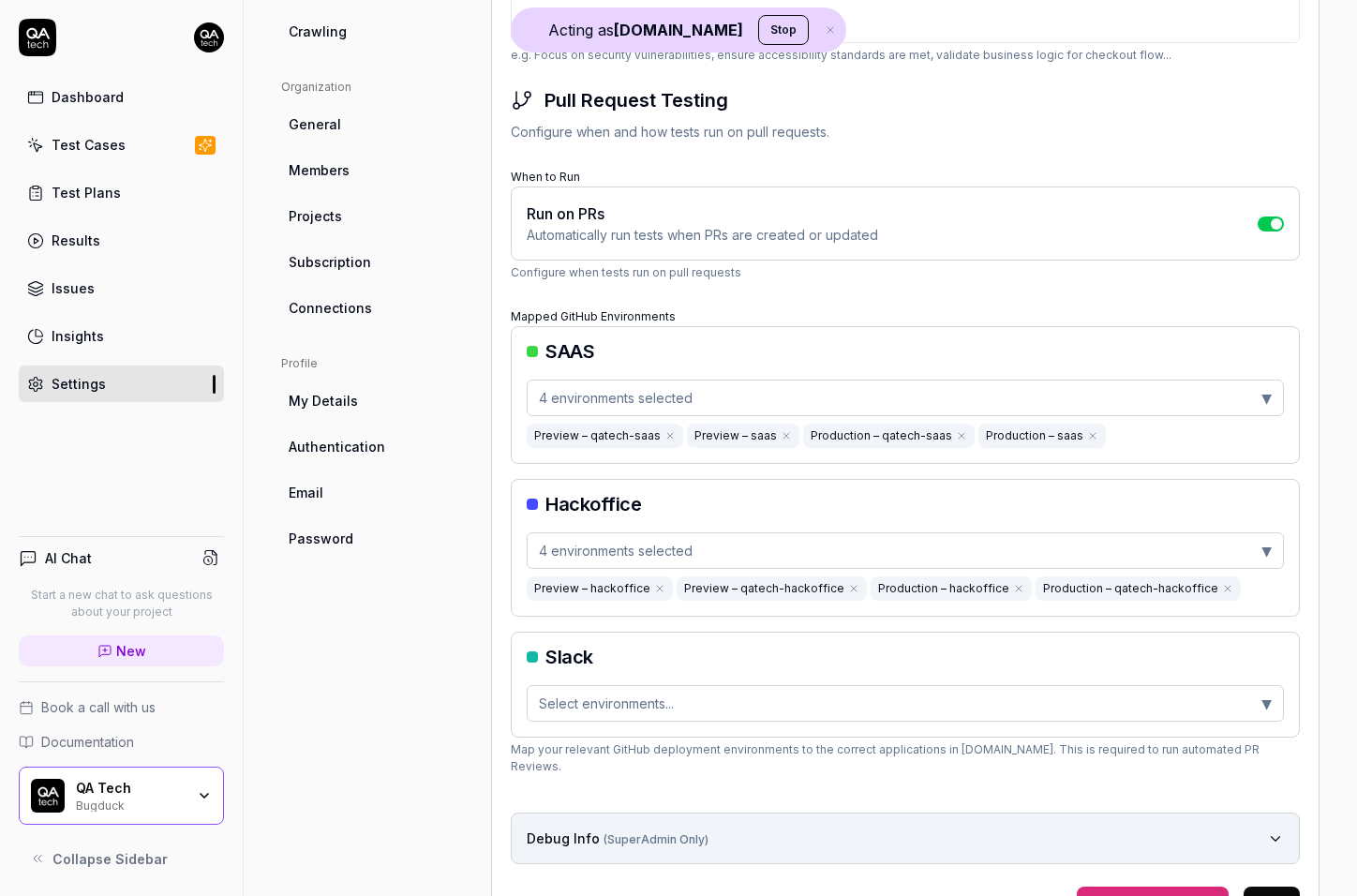
click at [1265, 886] on button "Save" at bounding box center [1271, 905] width 57 height 37
